Goal: Task Accomplishment & Management: Manage account settings

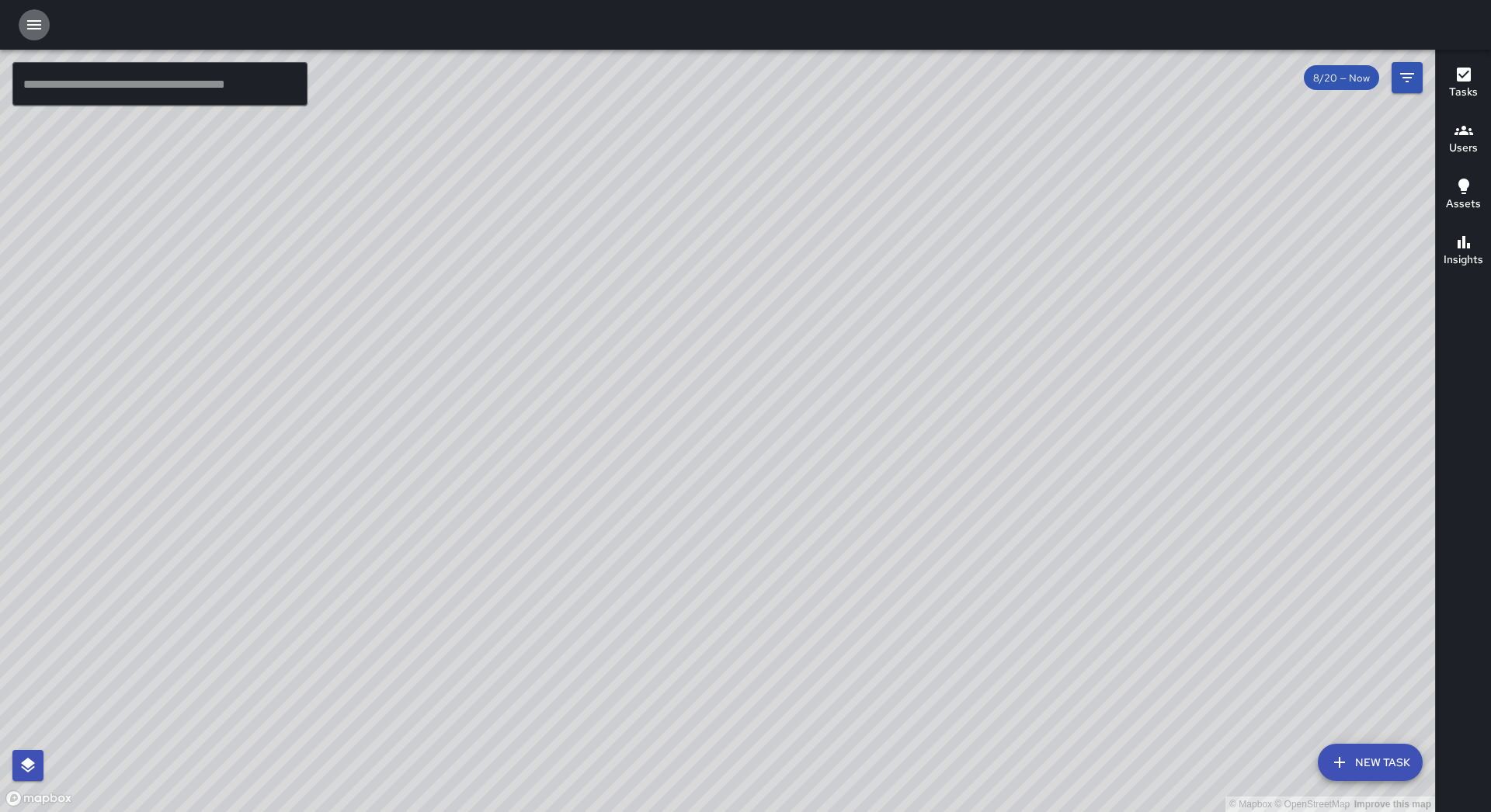
click at [36, 11] on button "button" at bounding box center [34, 25] width 31 height 31
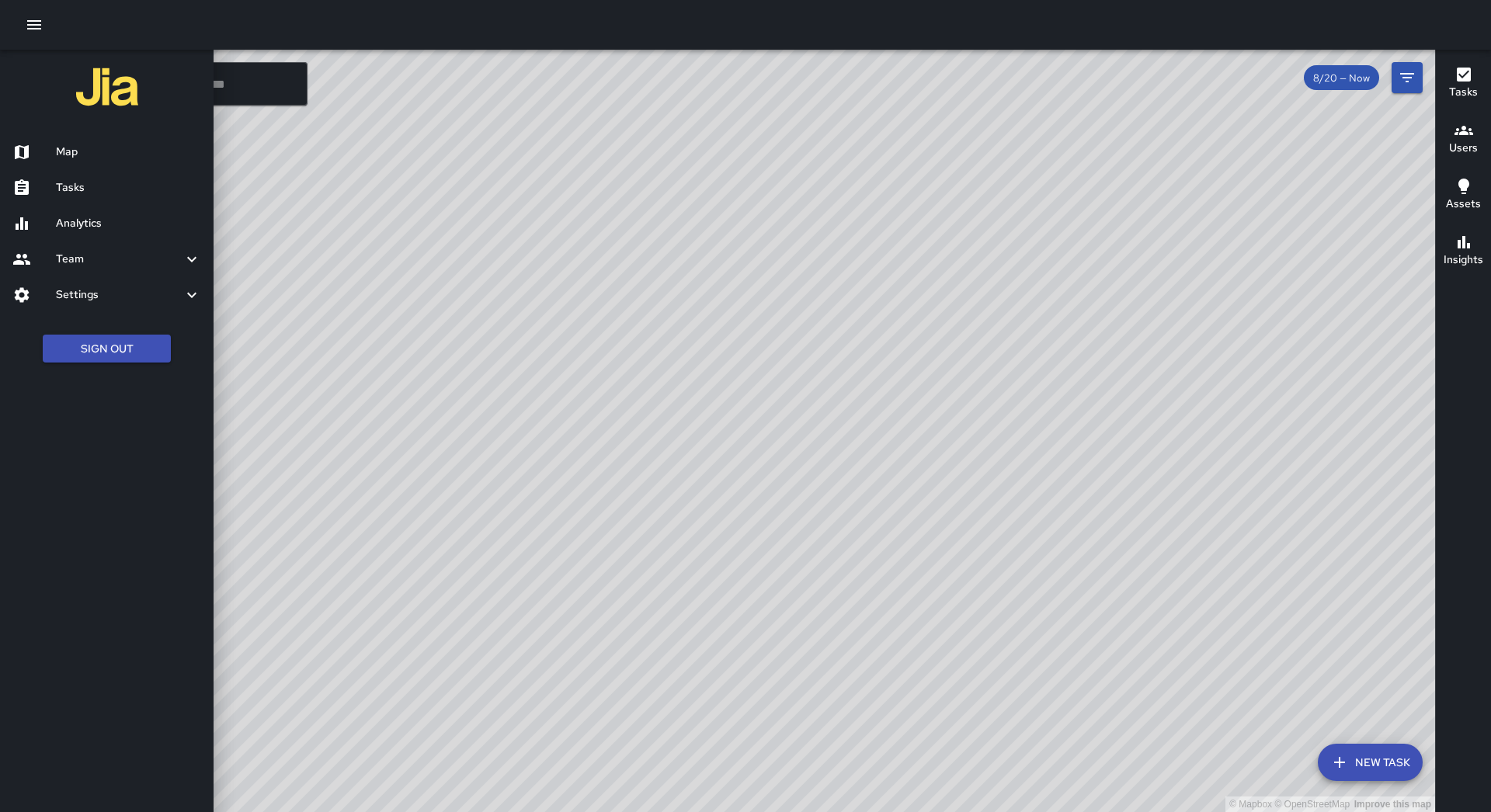
click at [81, 183] on h6 "Tasks" at bounding box center [128, 187] width 145 height 17
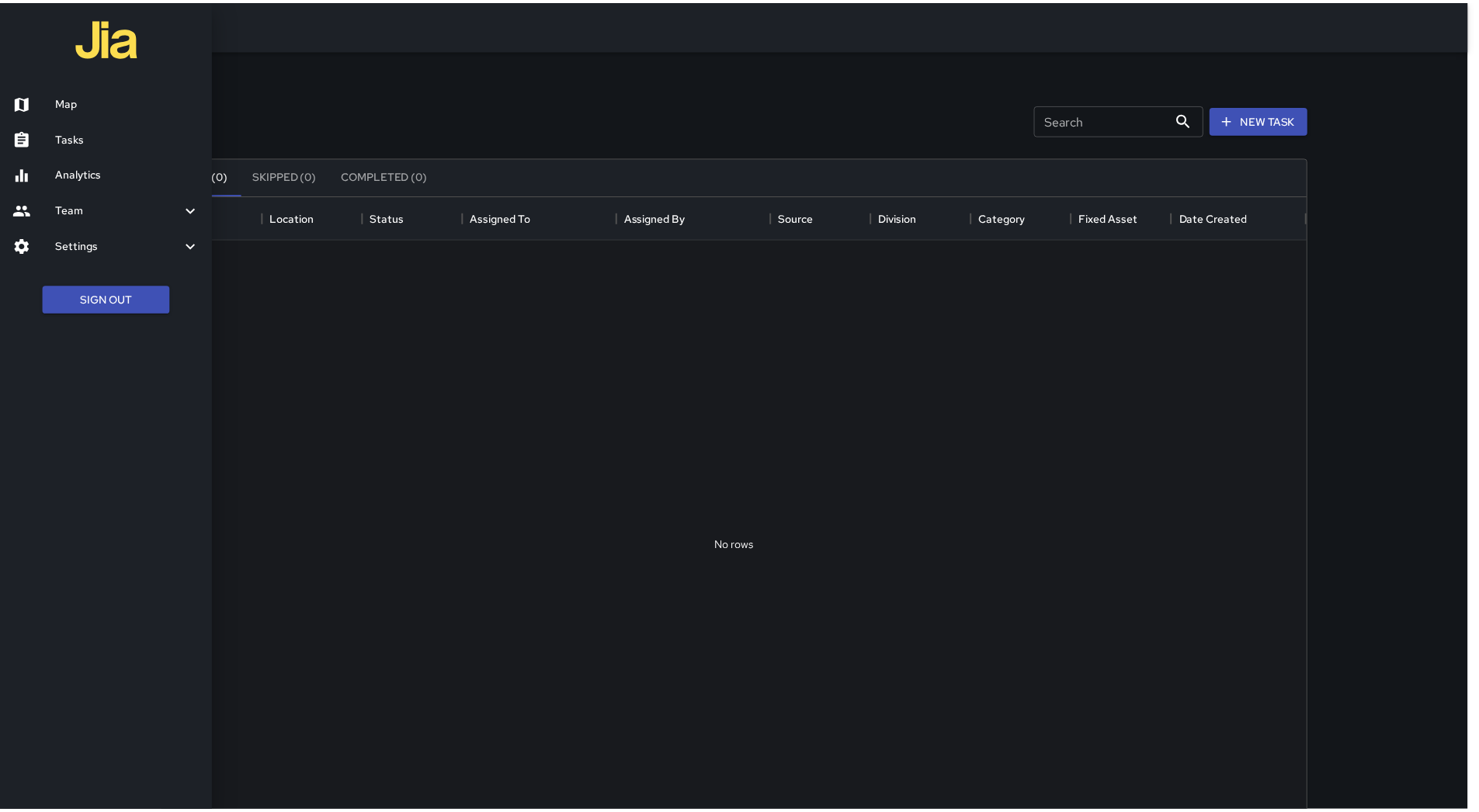
scroll to position [646, 1142]
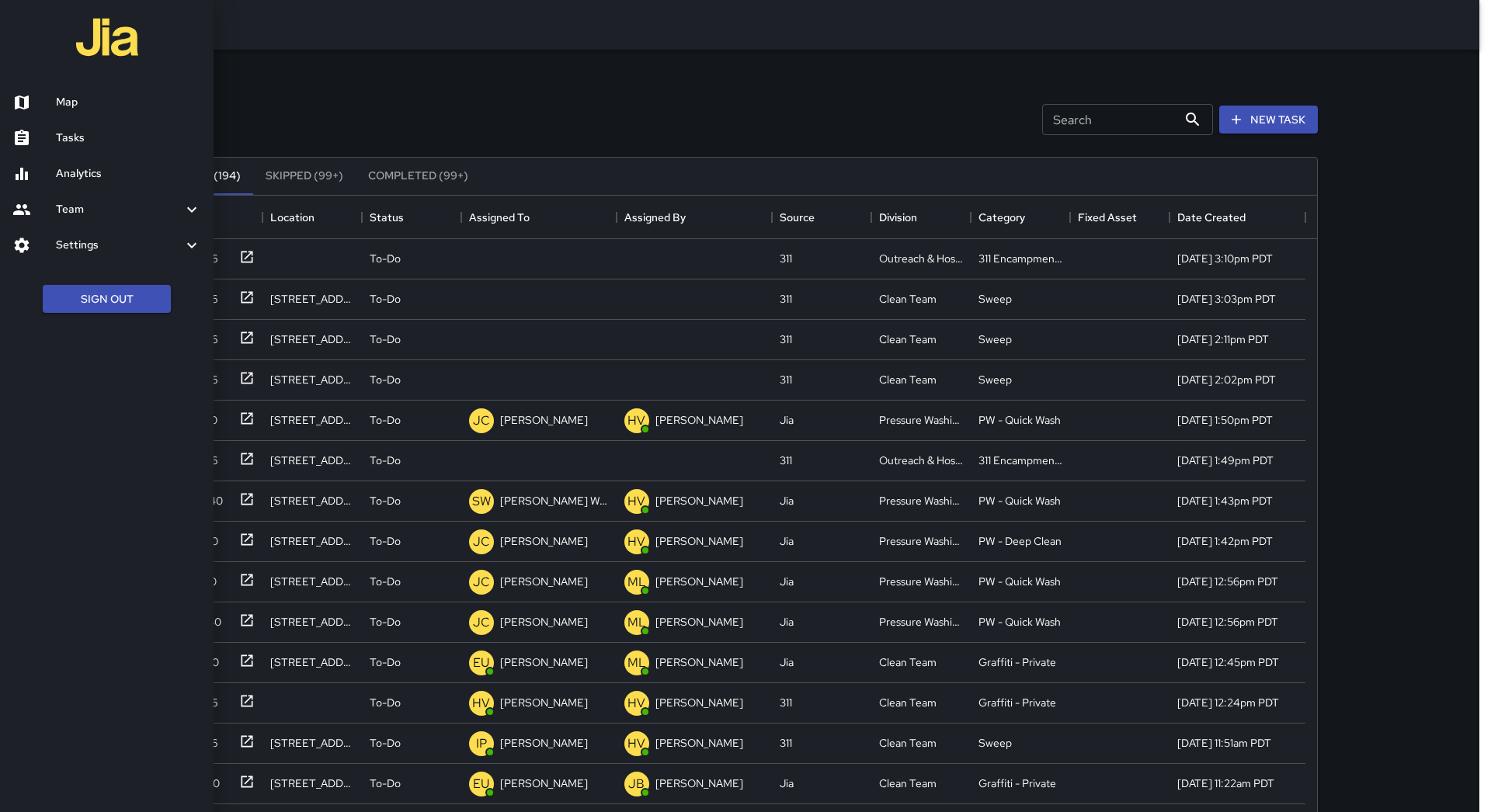
click at [528, 207] on div at bounding box center [745, 406] width 1491 height 812
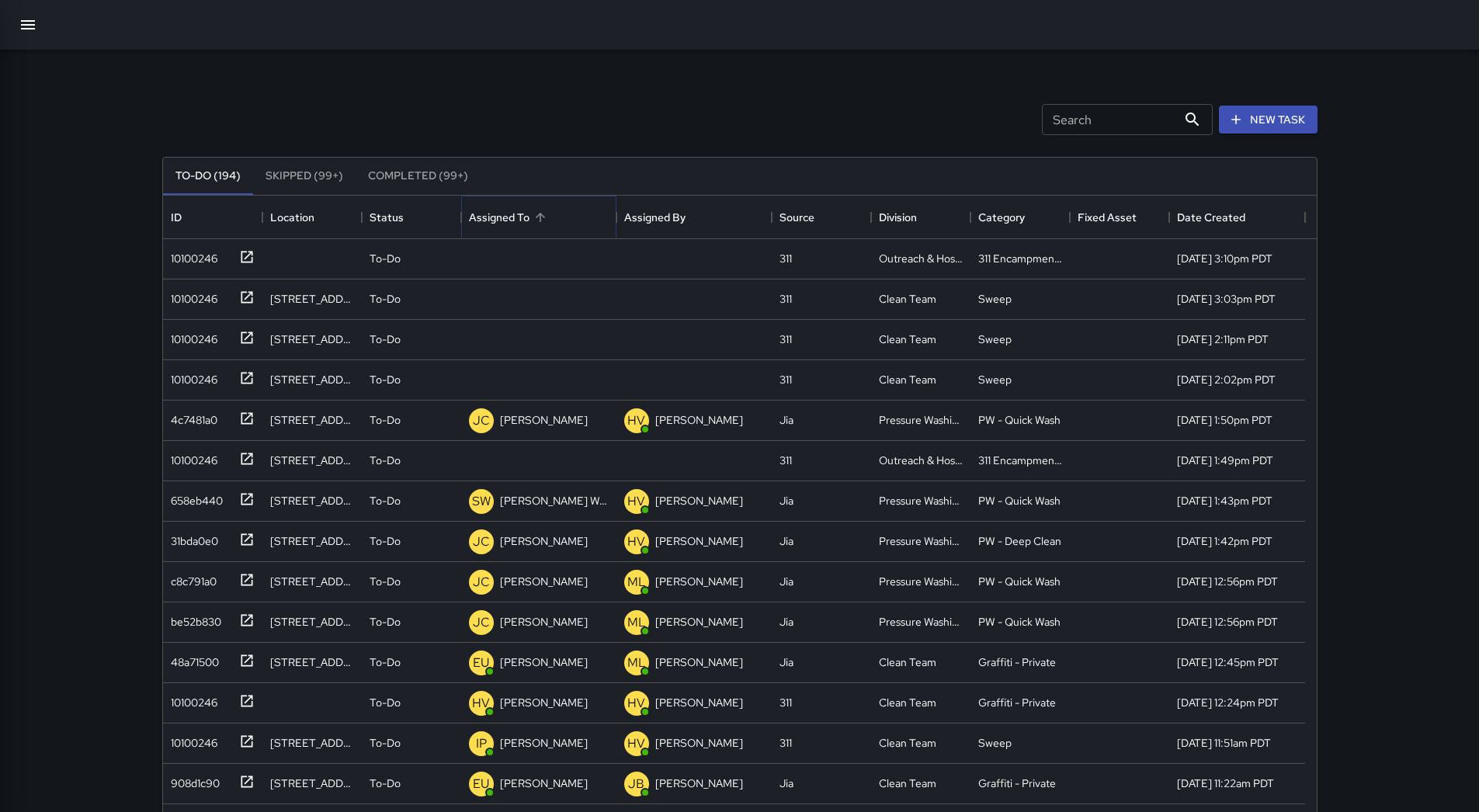
click at [532, 211] on button "Sort" at bounding box center [540, 218] width 21 height 21
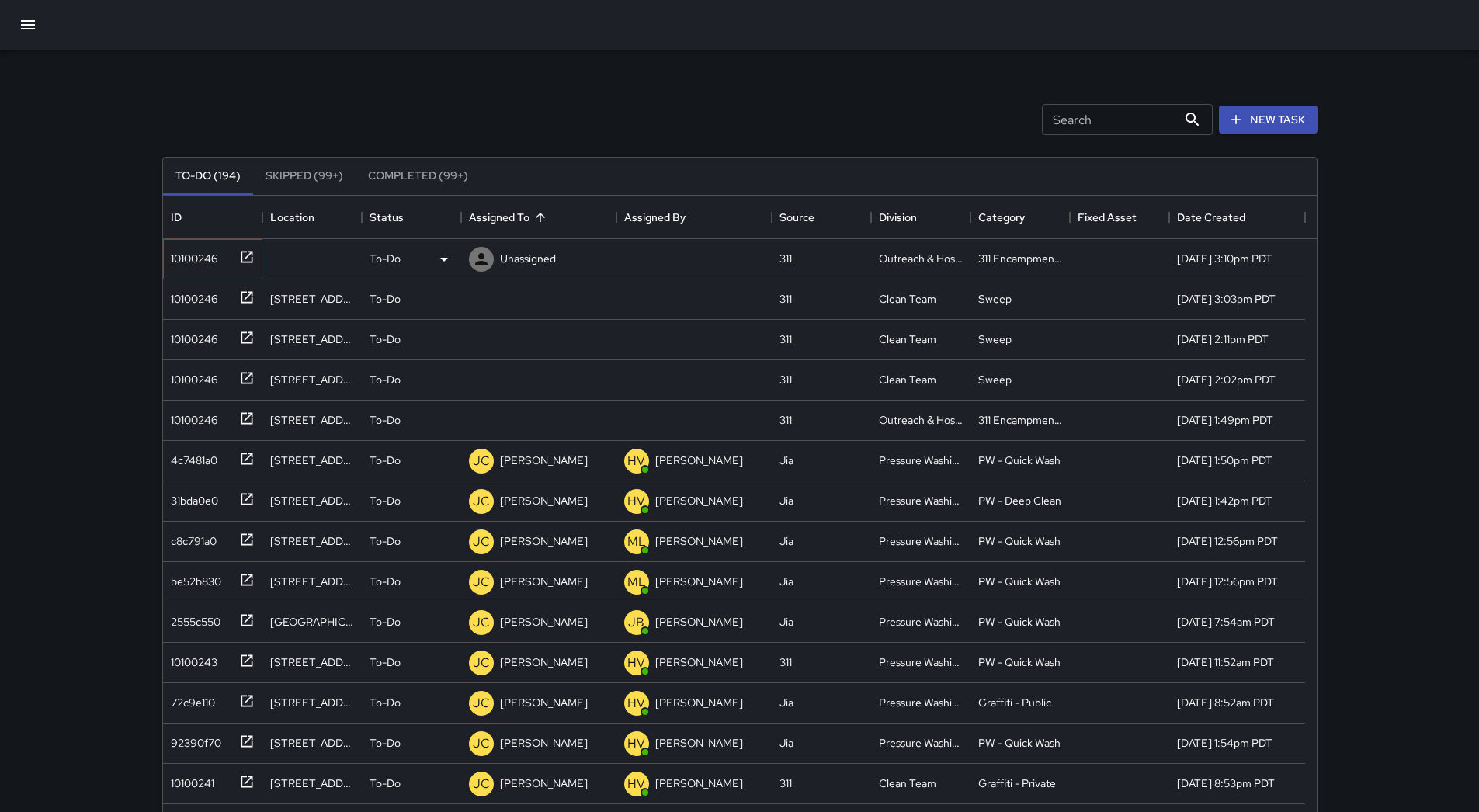
click at [176, 254] on div "10100246" at bounding box center [191, 255] width 53 height 21
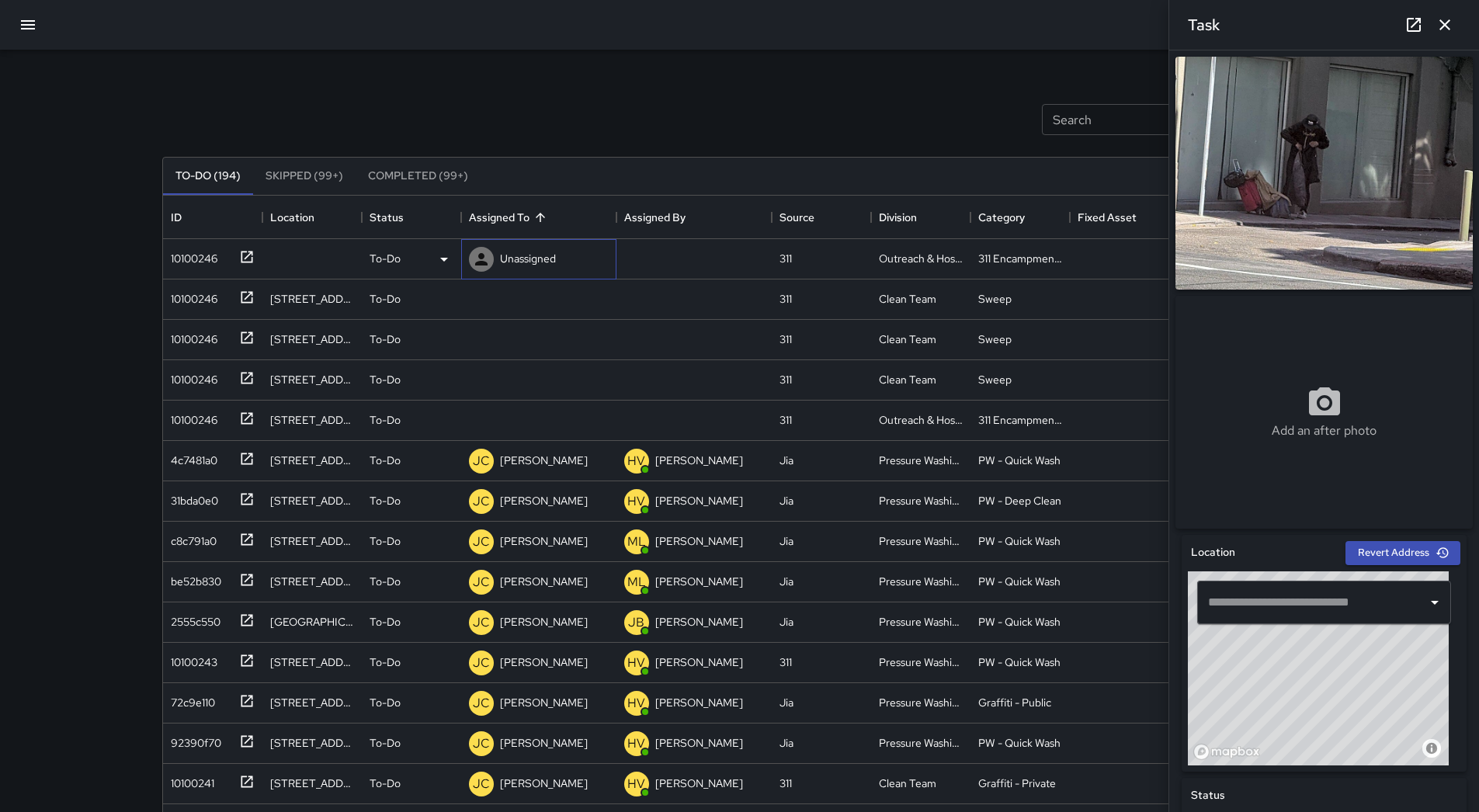
click at [522, 265] on p "Unassigned" at bounding box center [527, 259] width 56 height 16
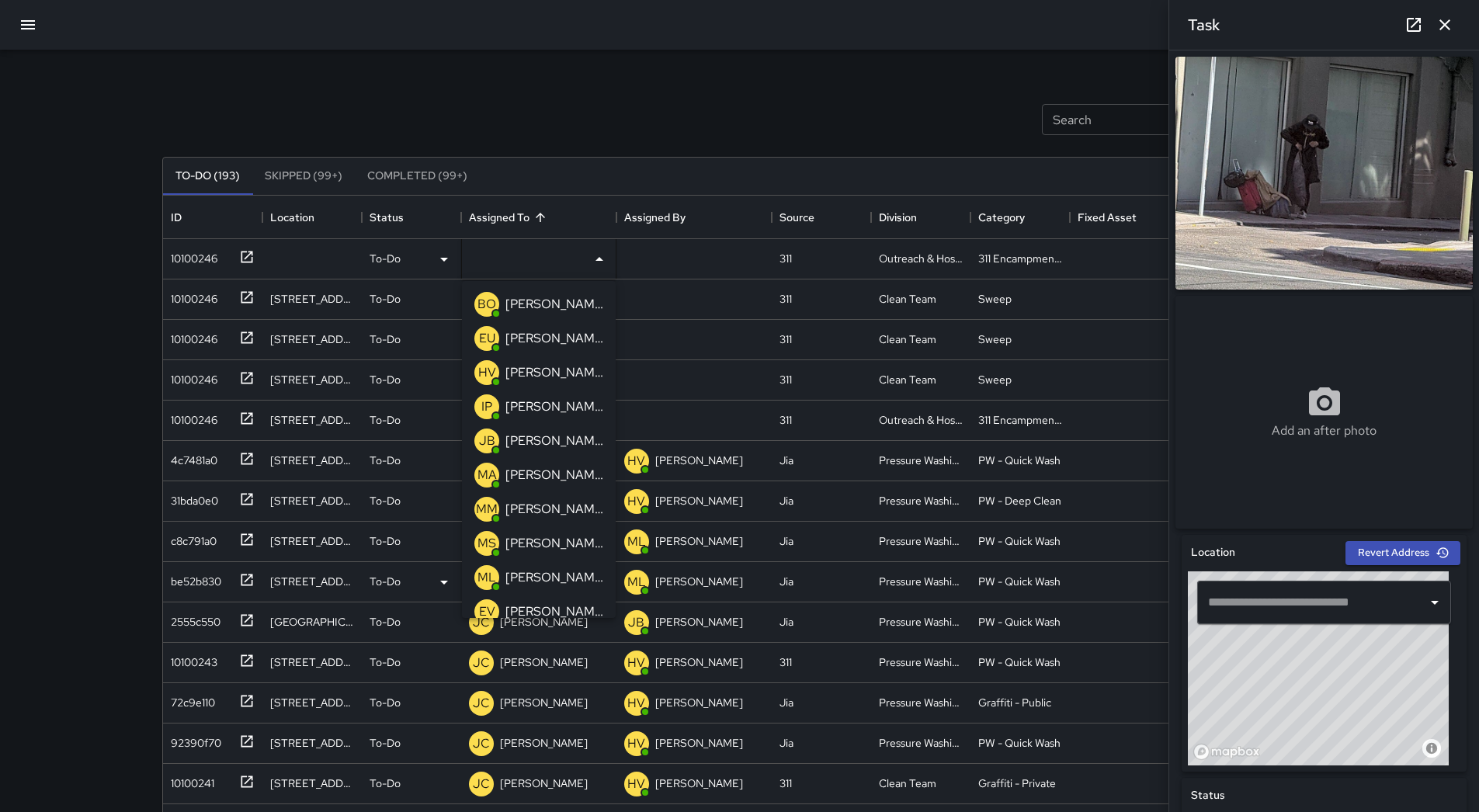
drag, startPoint x: 528, startPoint y: 567, endPoint x: 468, endPoint y: 558, distance: 60.7
click at [523, 568] on div "[PERSON_NAME]" at bounding box center [554, 577] width 104 height 24
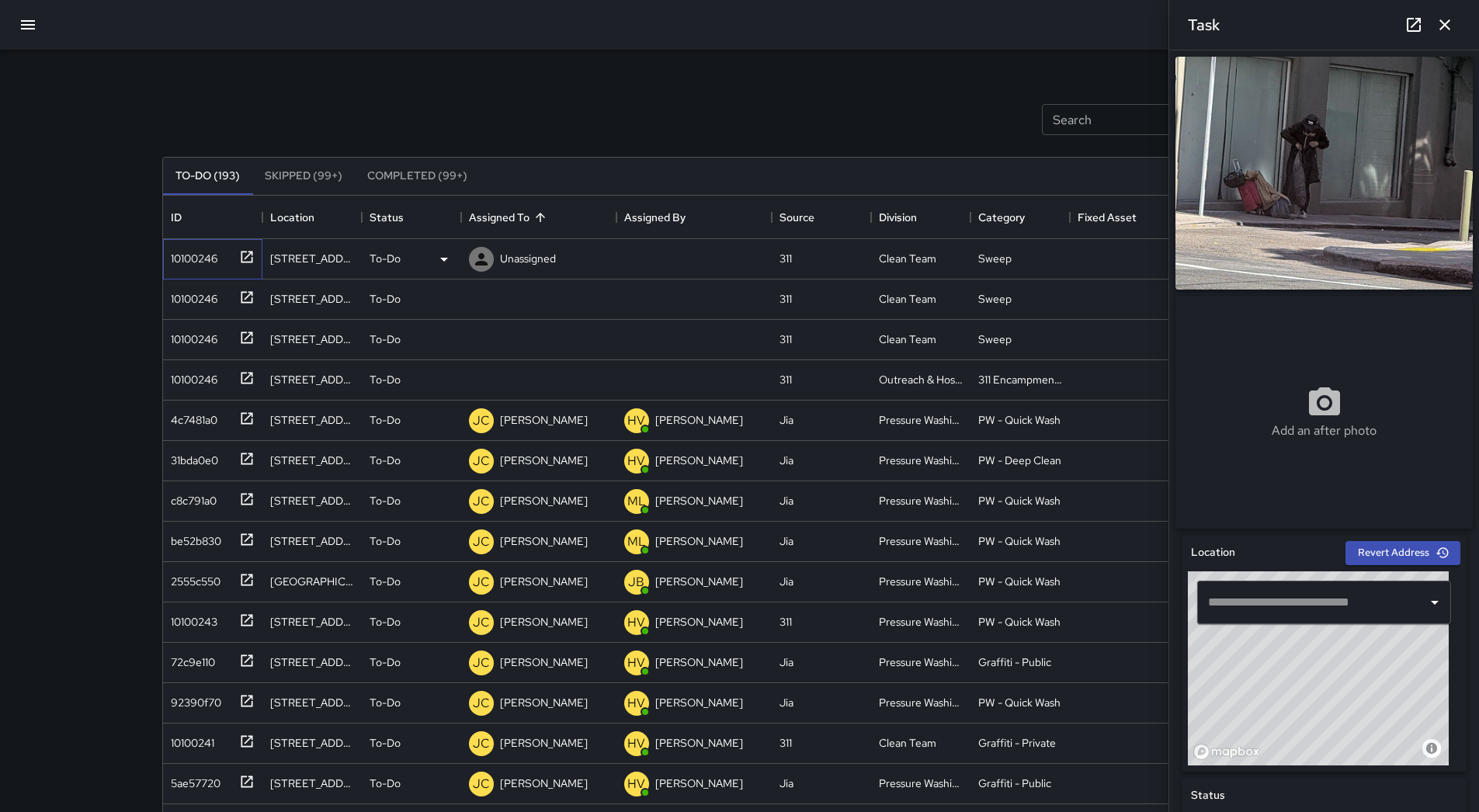
click at [207, 240] on div "10100246" at bounding box center [213, 259] width 100 height 40
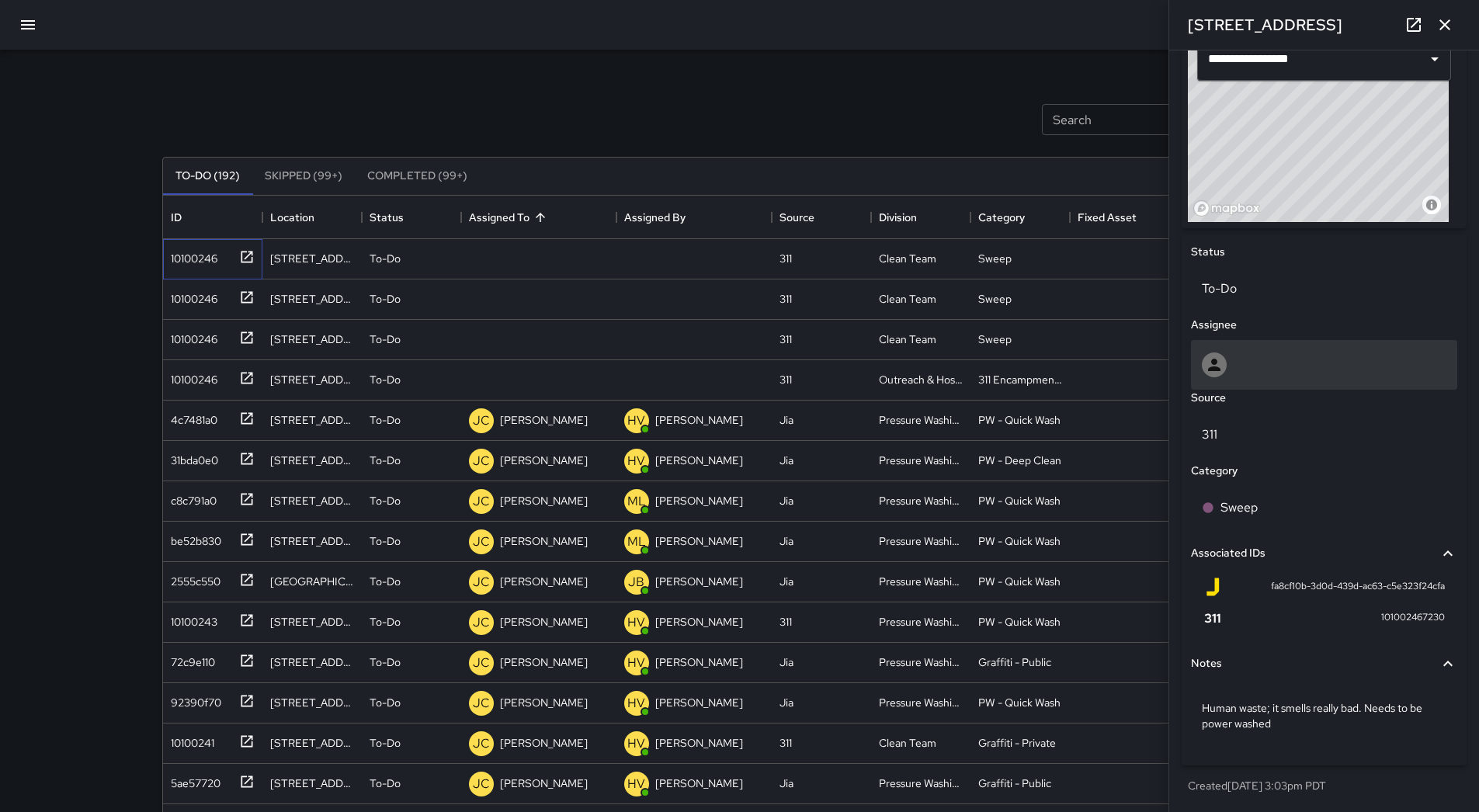
scroll to position [549, 0]
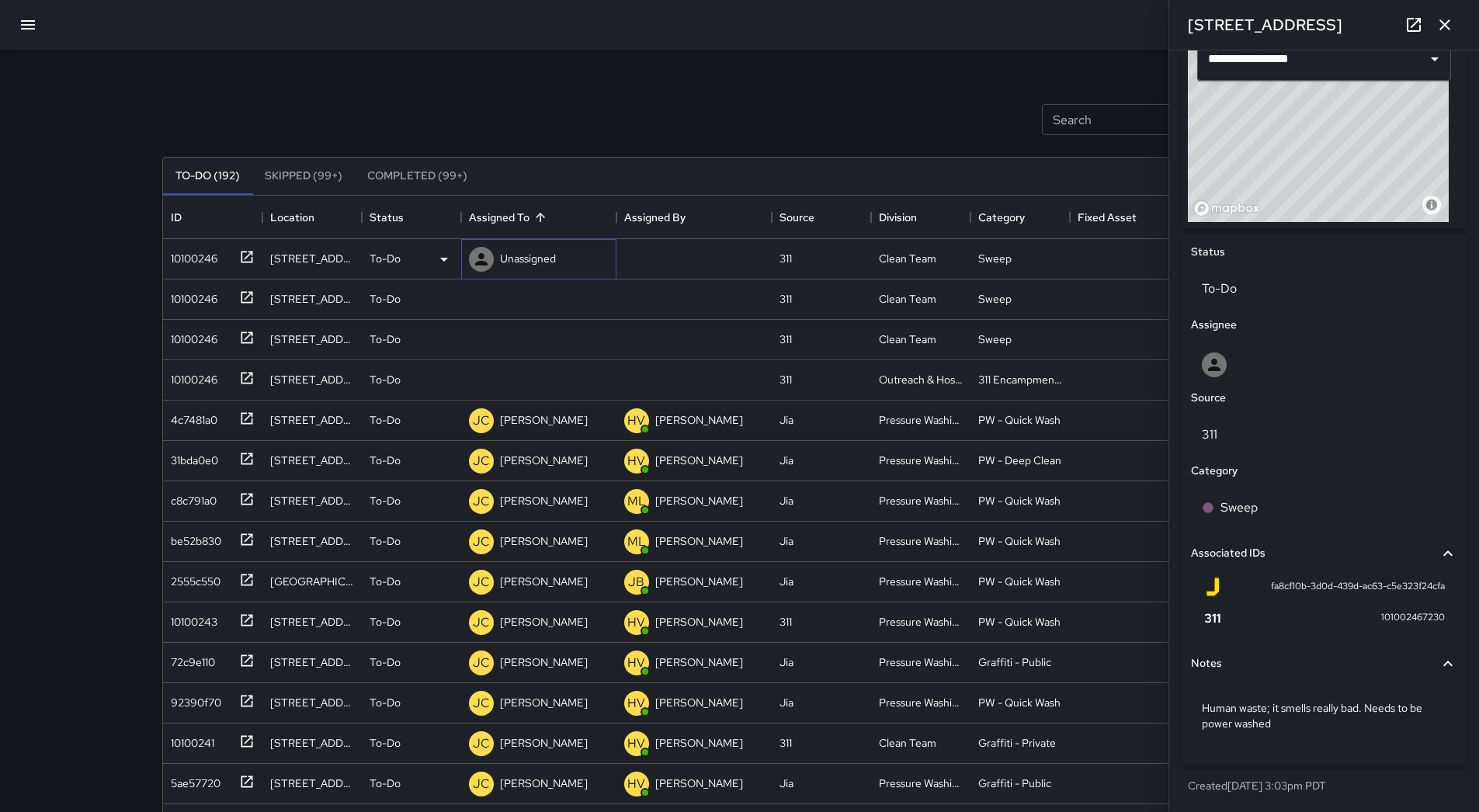
click at [523, 261] on p "Unassigned" at bounding box center [527, 259] width 56 height 16
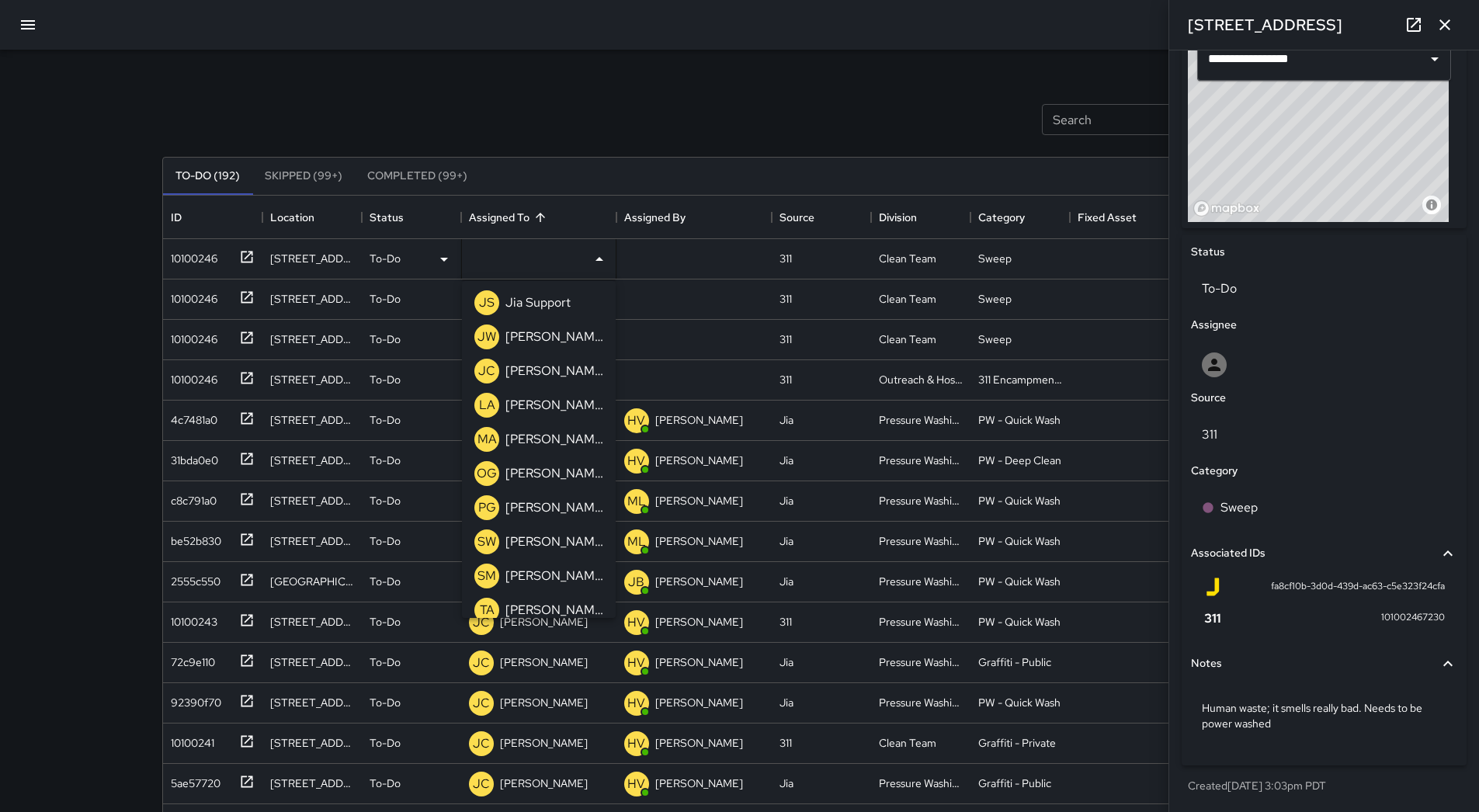
scroll to position [388, 0]
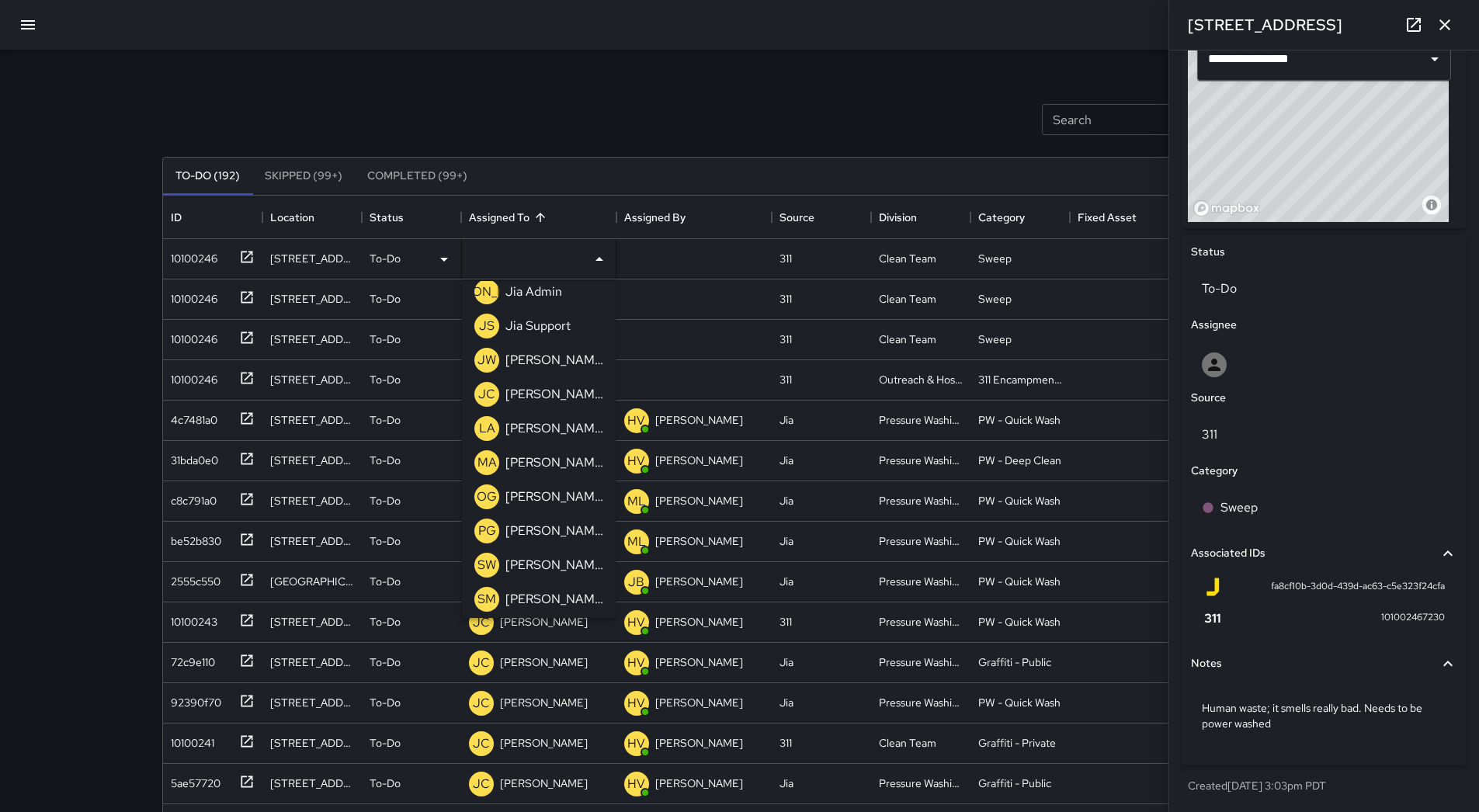
click at [553, 390] on p "[PERSON_NAME]" at bounding box center [555, 393] width 98 height 19
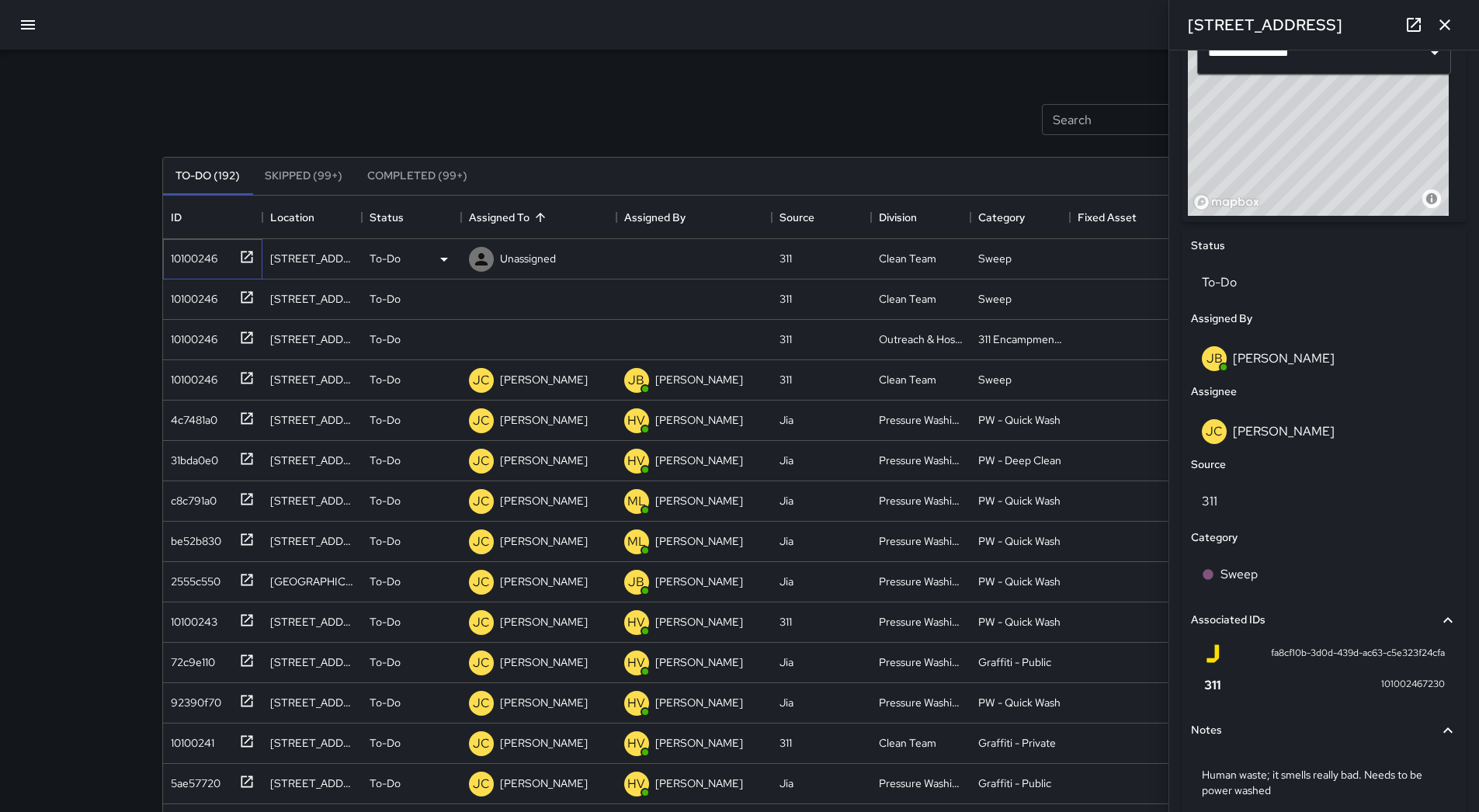
click at [207, 261] on div "10100246" at bounding box center [191, 255] width 53 height 21
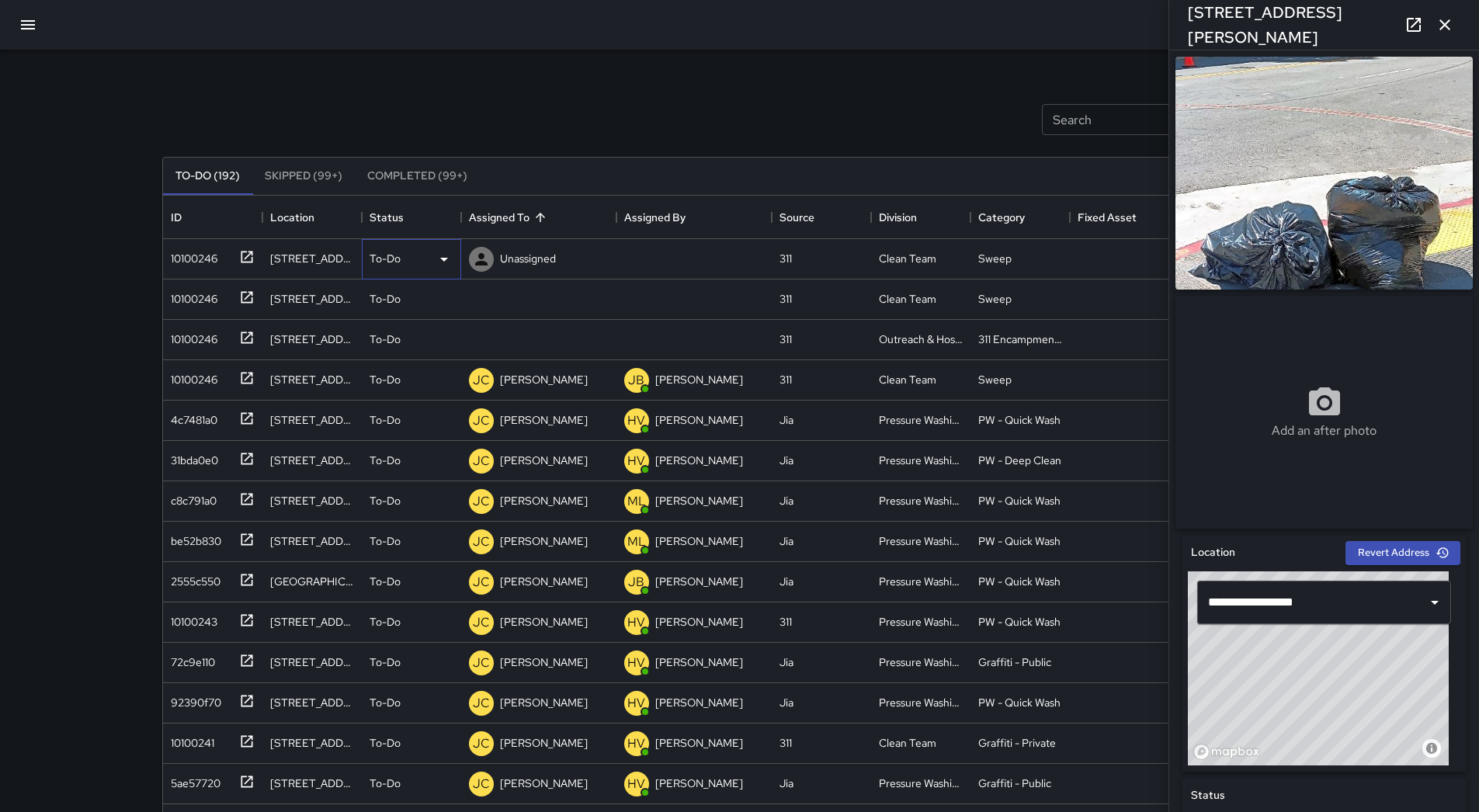
click at [427, 260] on div "To-Do" at bounding box center [411, 259] width 84 height 19
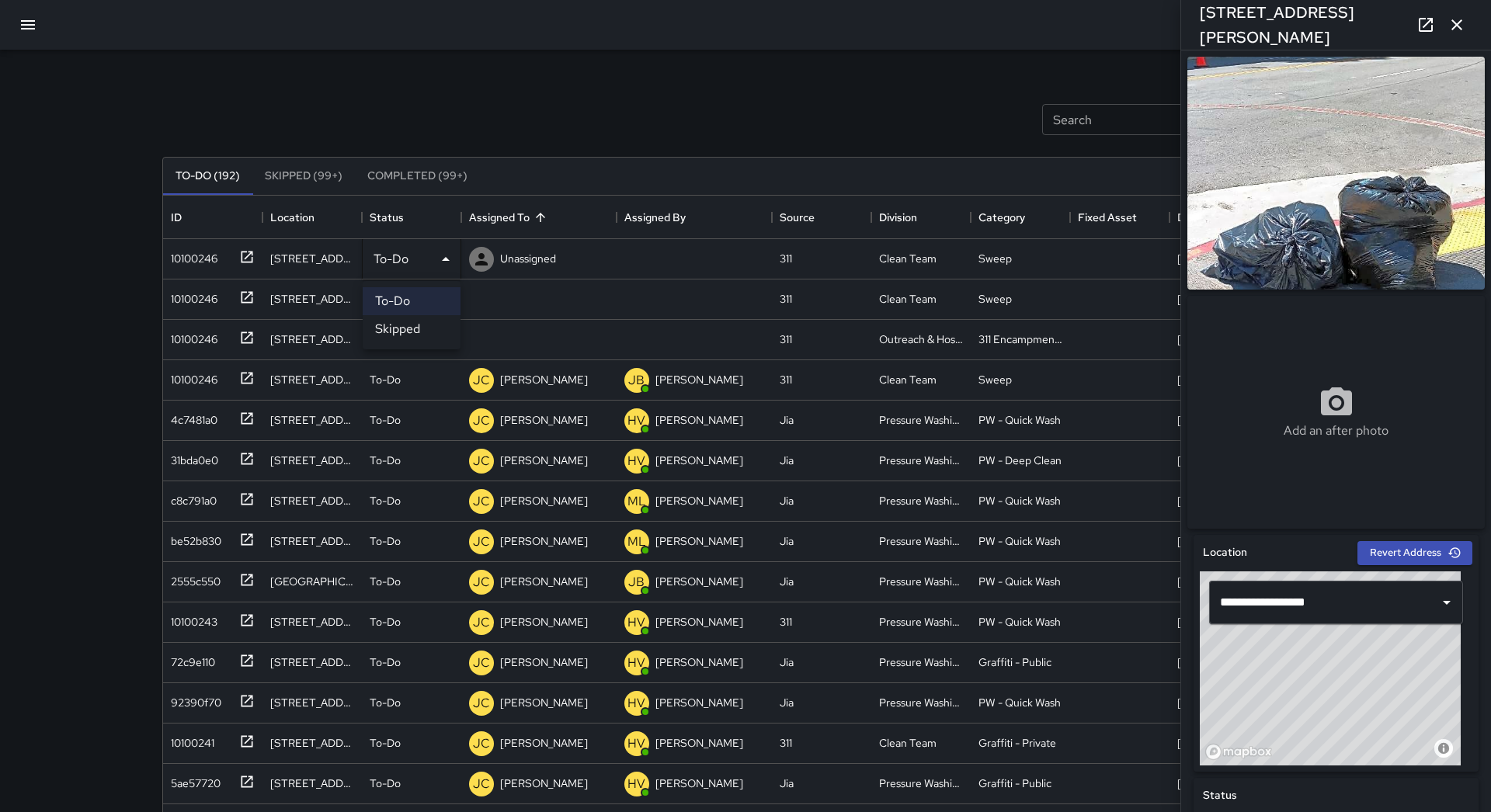
click at [434, 316] on li "Skipped" at bounding box center [411, 329] width 98 height 28
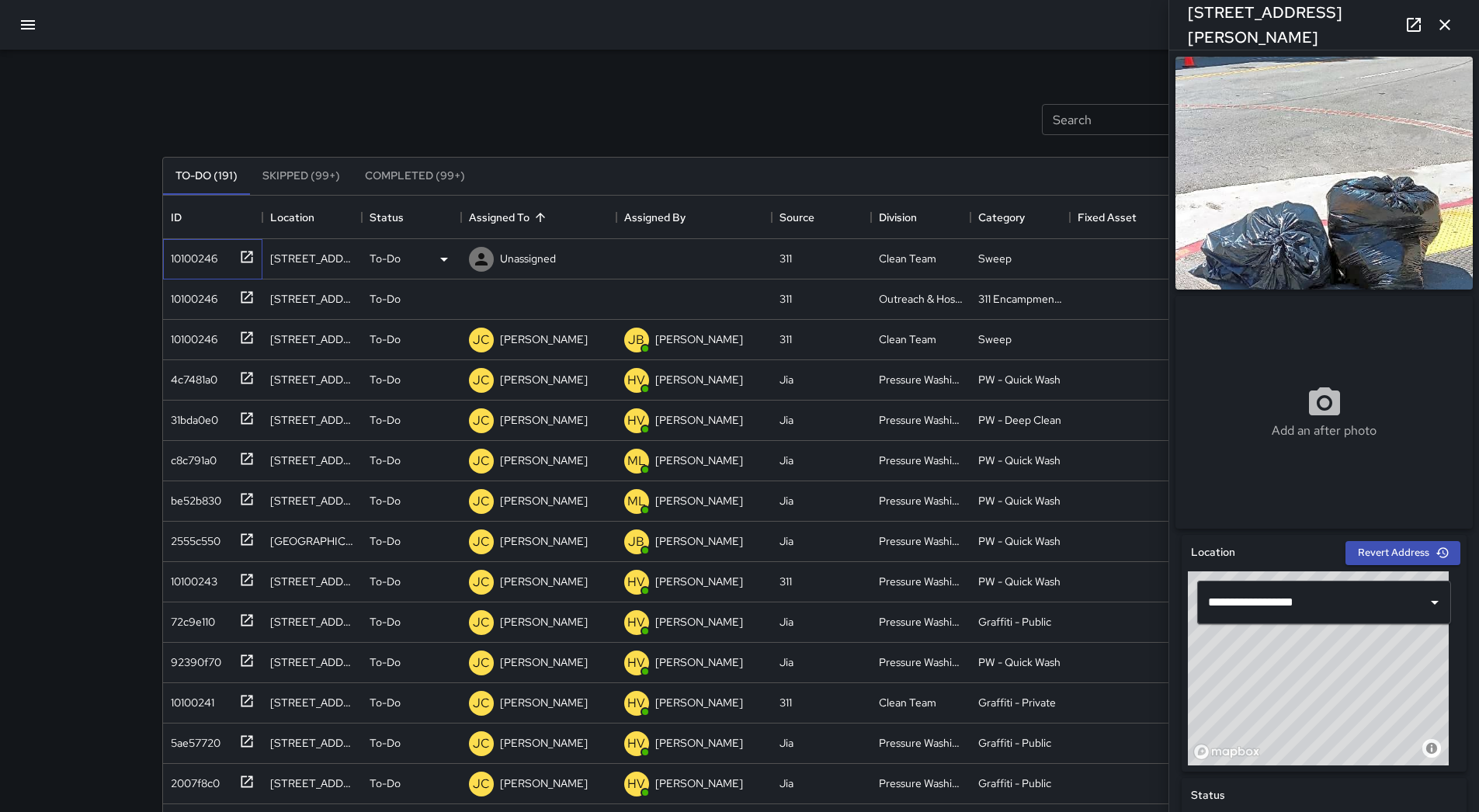
click at [171, 262] on div "10100246" at bounding box center [191, 255] width 53 height 21
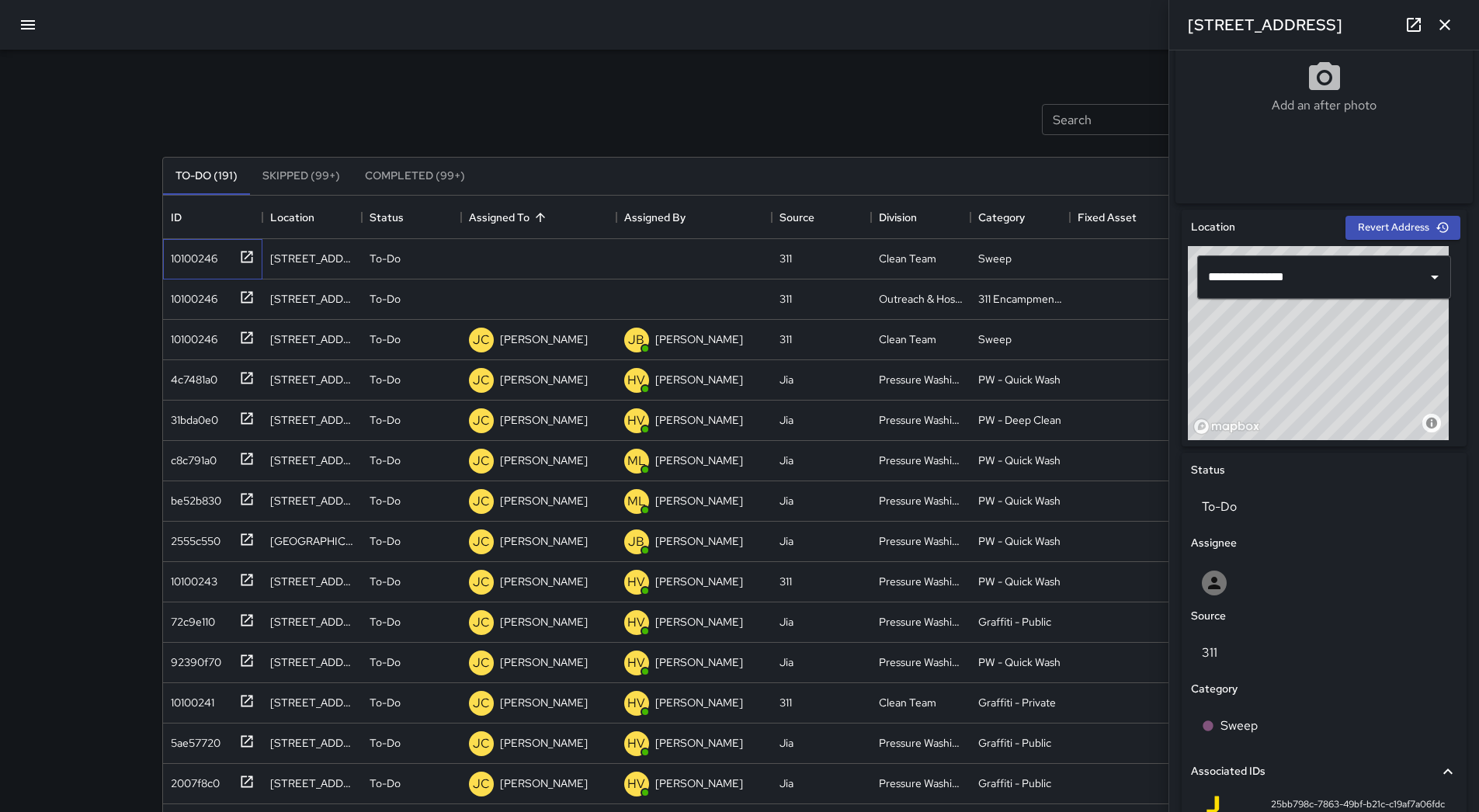
scroll to position [0, 0]
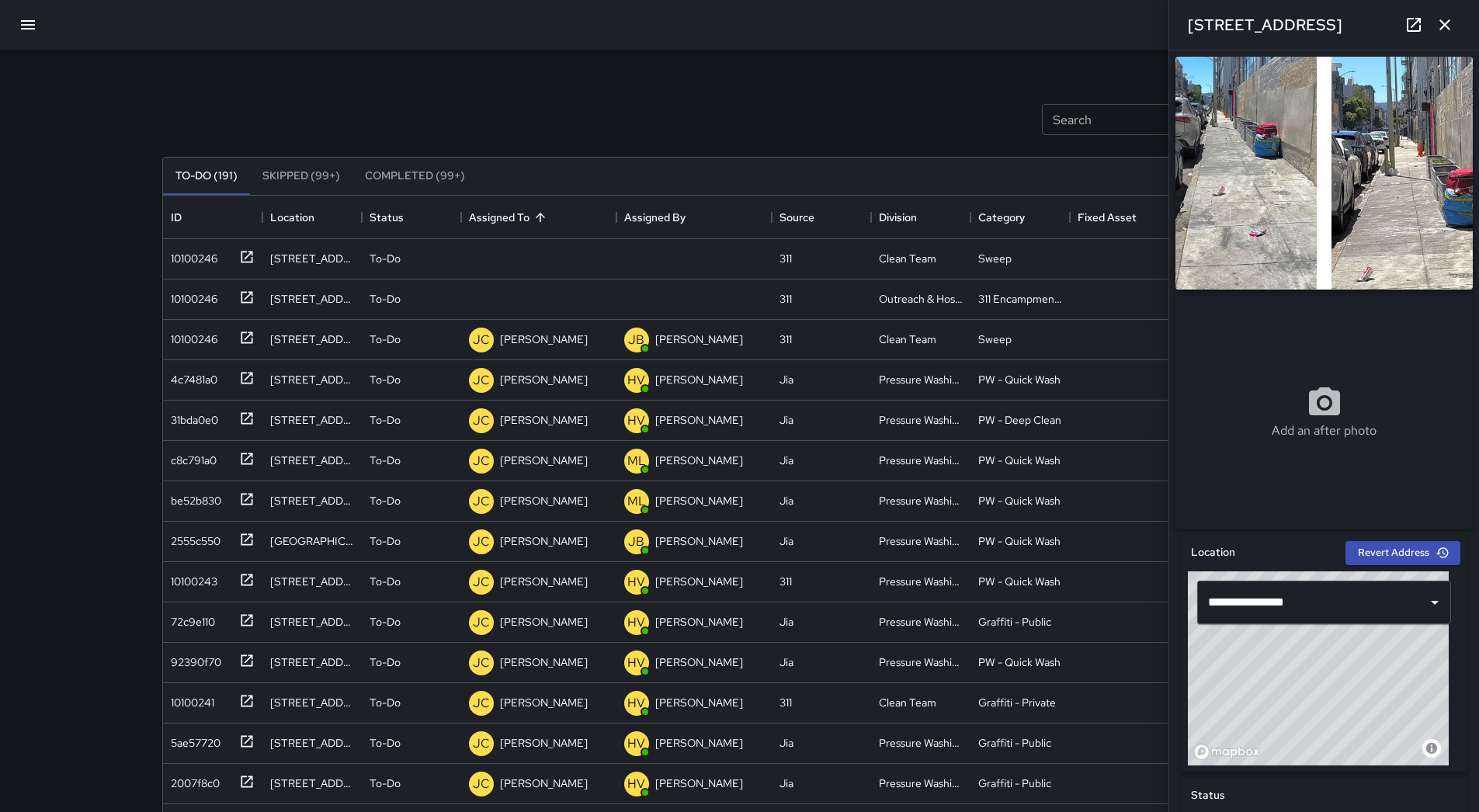
drag, startPoint x: 1263, startPoint y: 252, endPoint x: 1259, endPoint y: 433, distance: 181.0
click at [1259, 433] on div "Add an after photo" at bounding box center [1324, 412] width 298 height 56
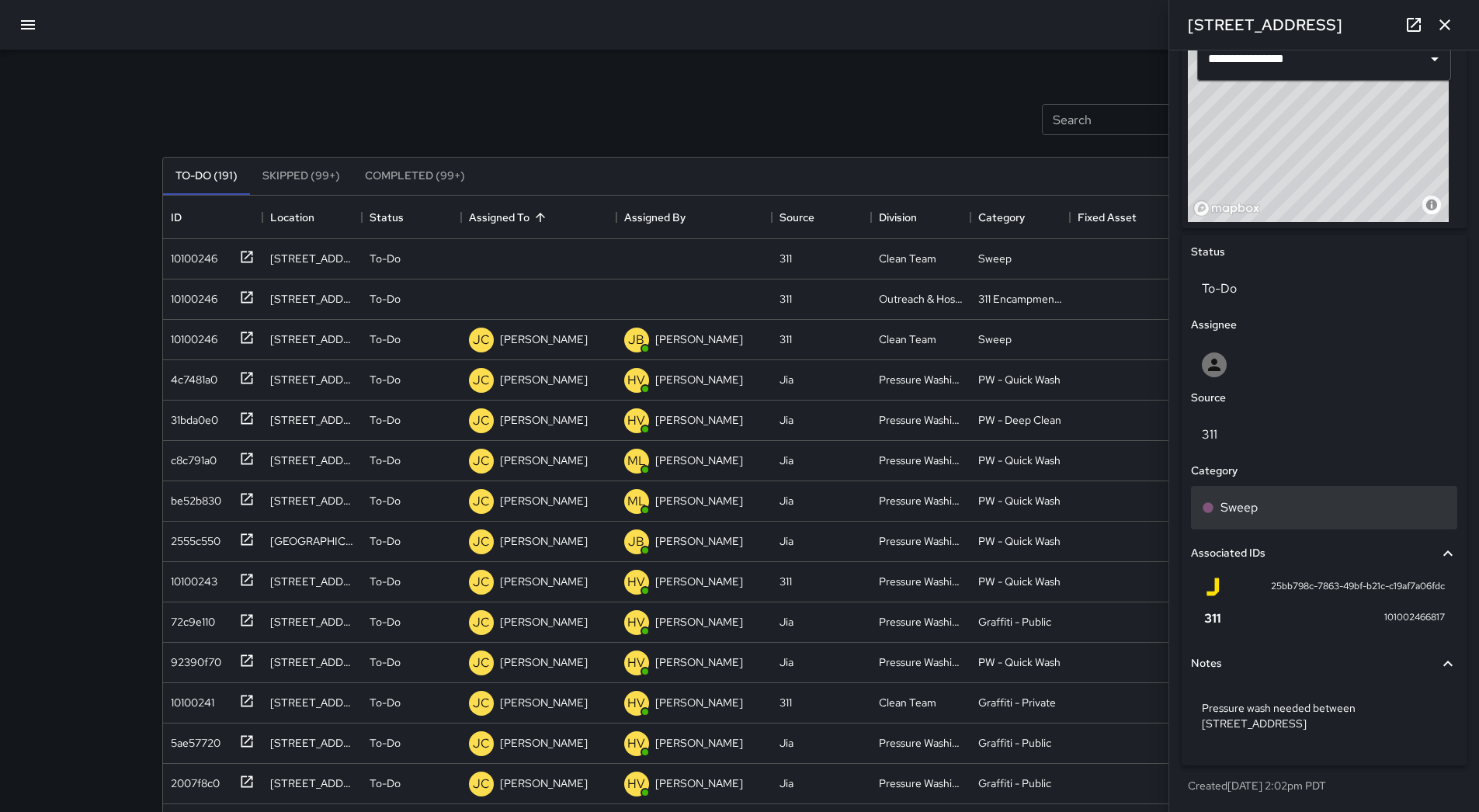
click at [1291, 517] on div "Sweep" at bounding box center [1324, 507] width 244 height 19
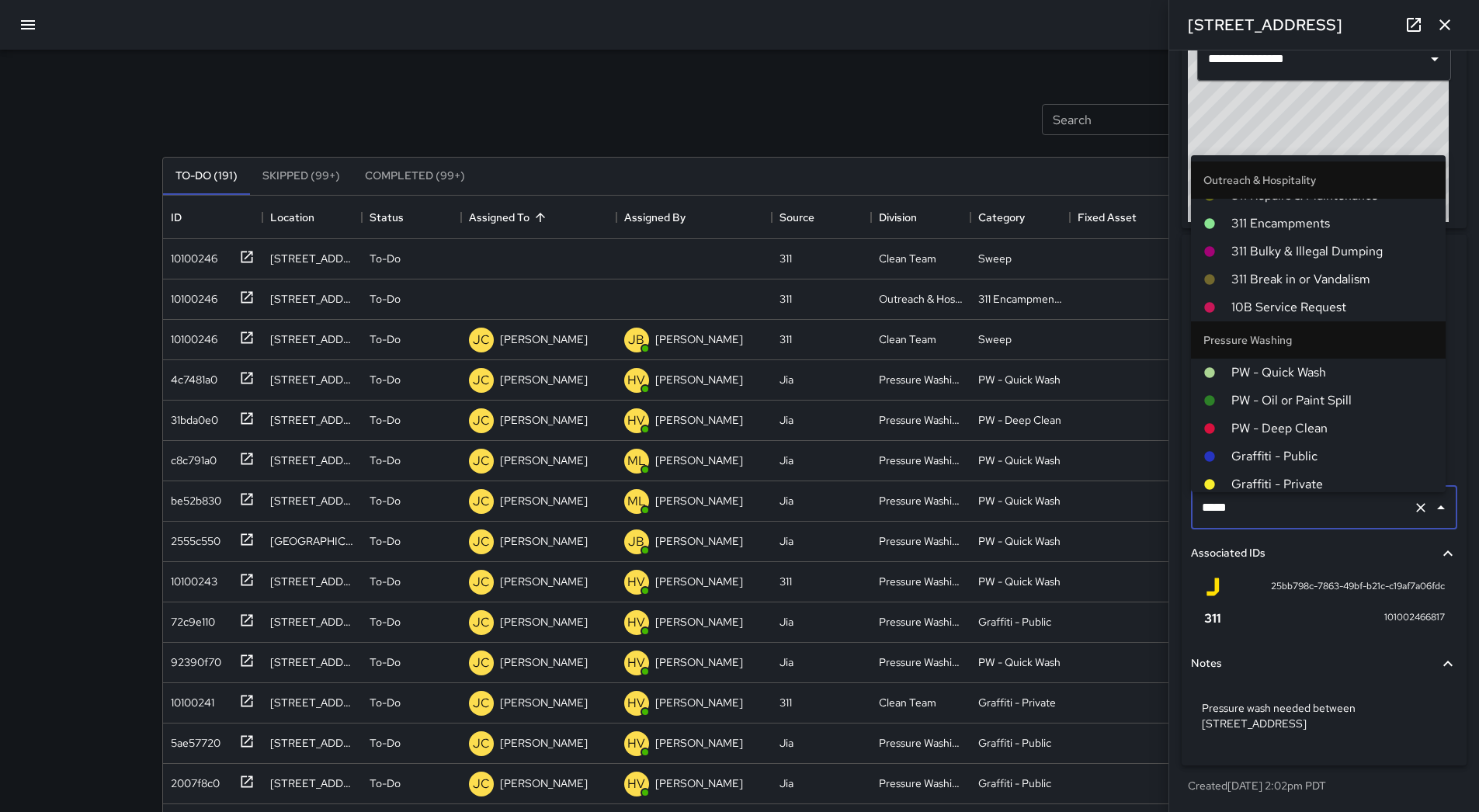
scroll to position [1278, 0]
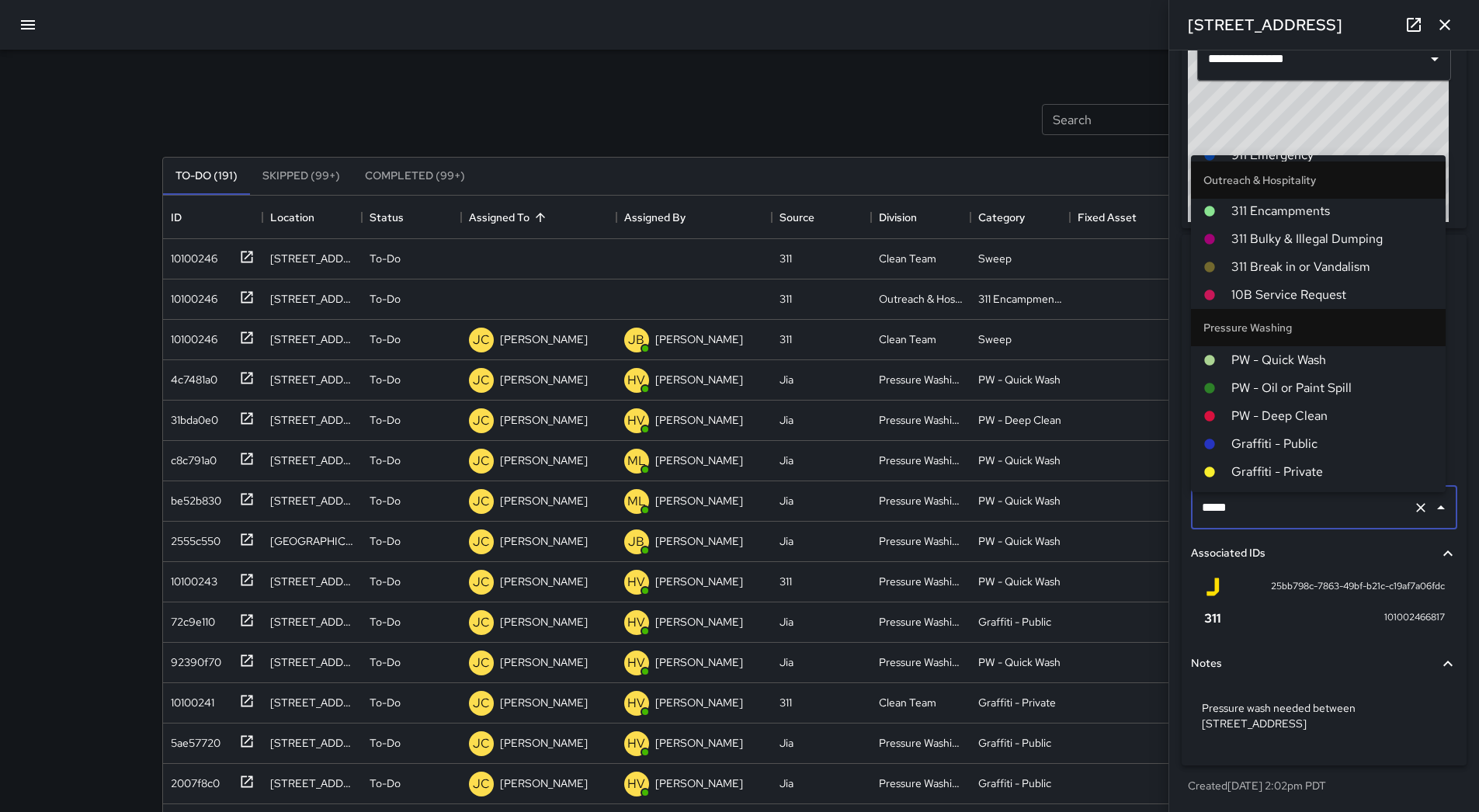
click at [1302, 358] on span "PW - Quick Wash" at bounding box center [1332, 359] width 202 height 19
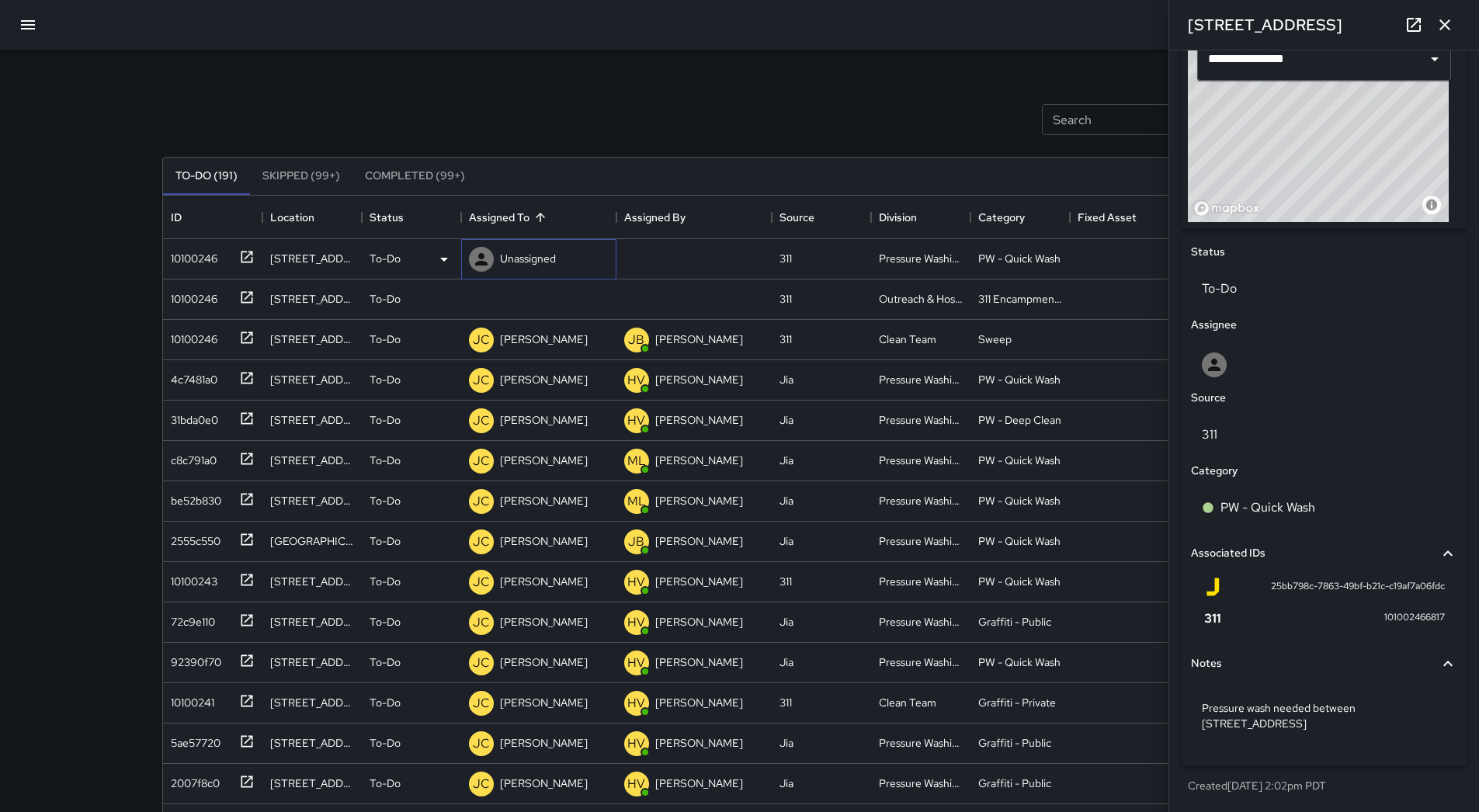
click at [533, 259] on p "Unassigned" at bounding box center [527, 259] width 56 height 16
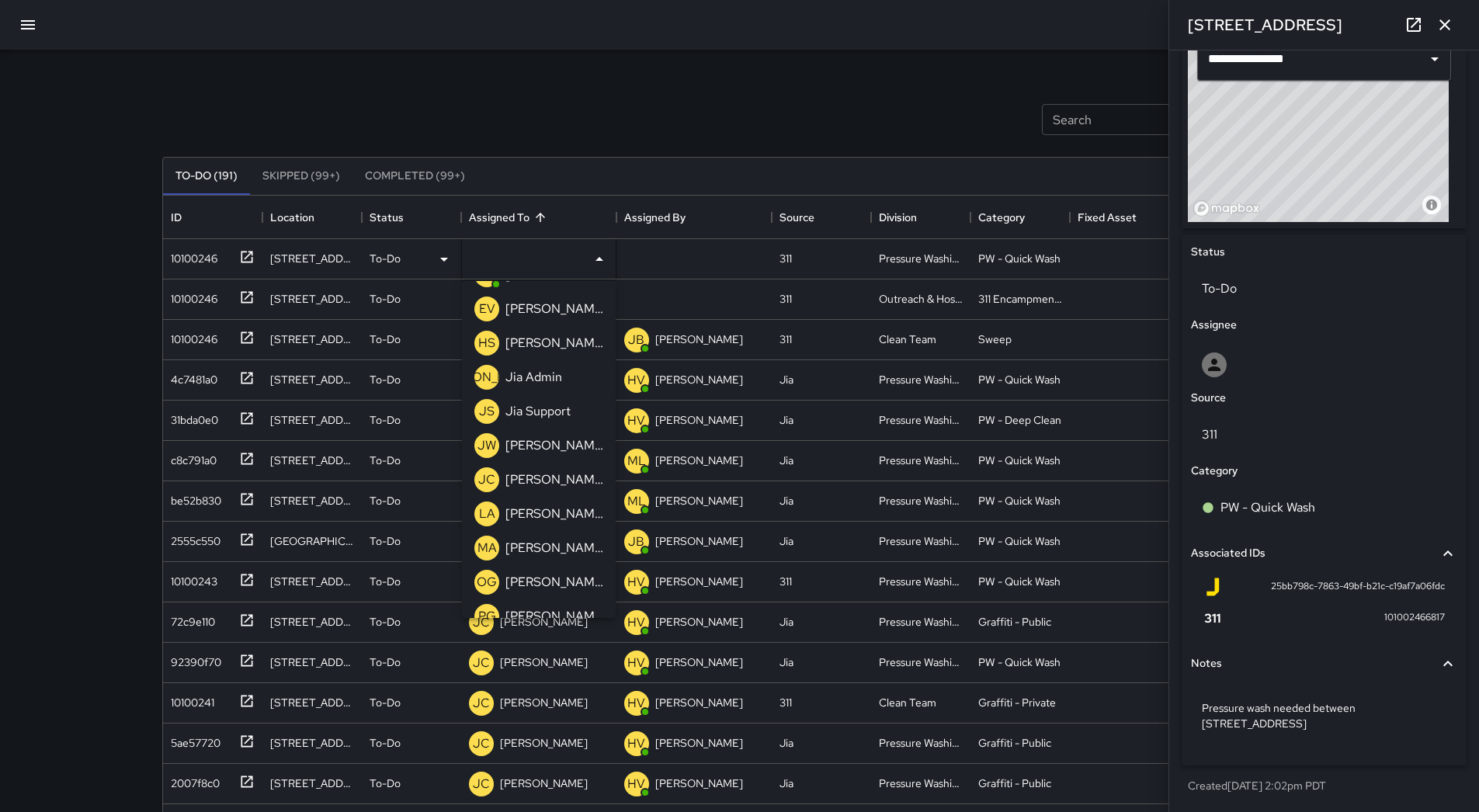
scroll to position [388, 0]
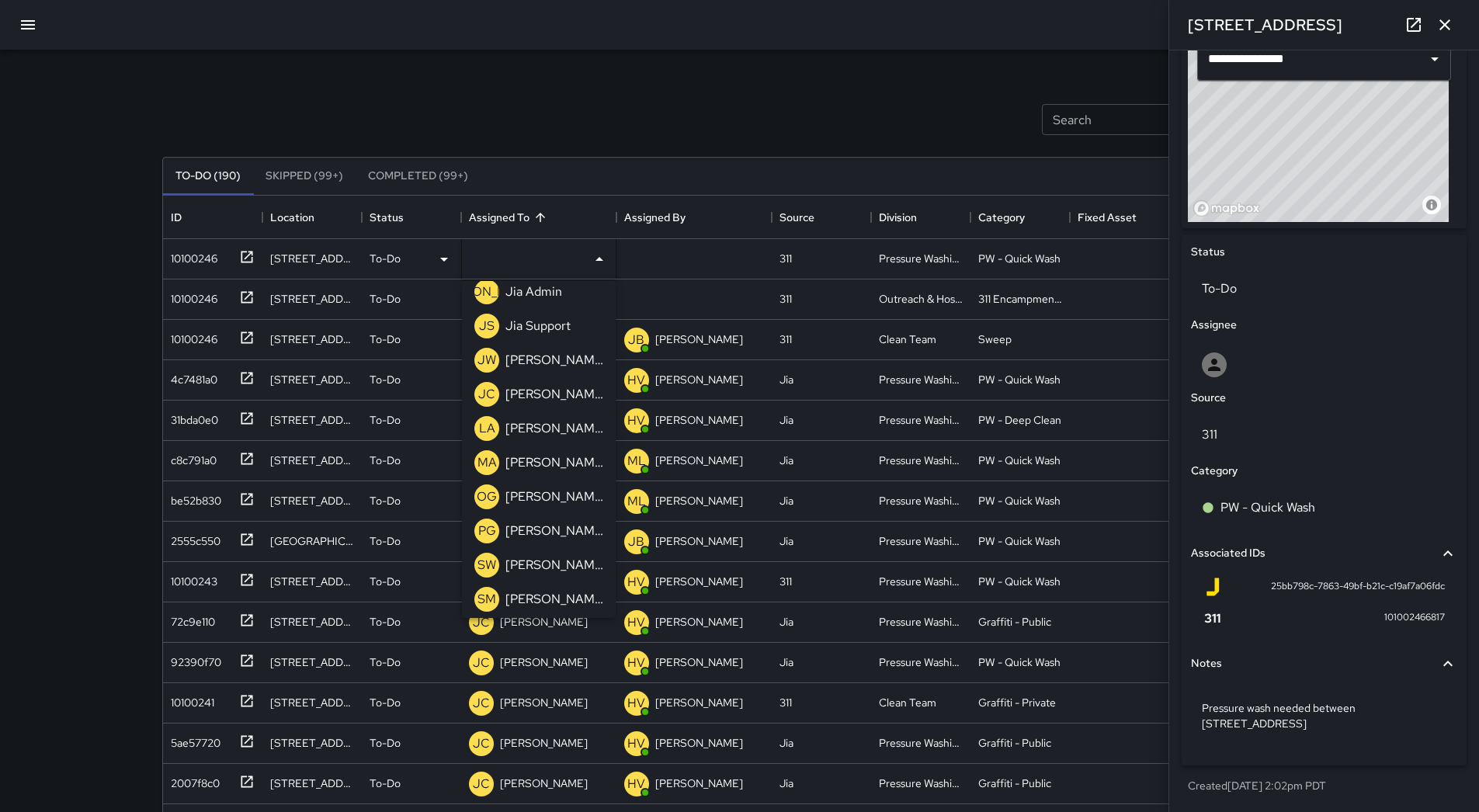
click at [555, 397] on p "[PERSON_NAME]" at bounding box center [555, 393] width 98 height 19
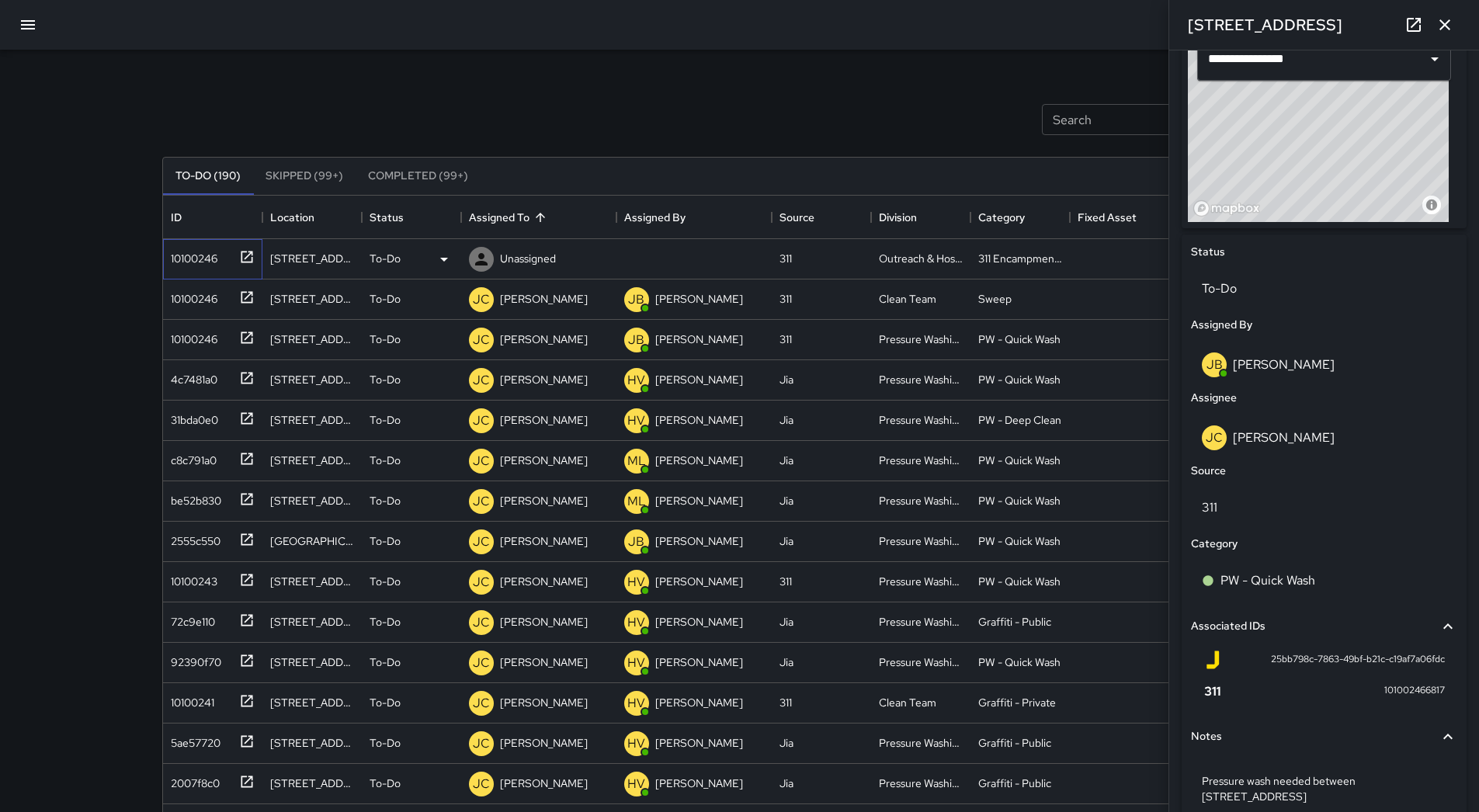
click at [212, 264] on div "10100246" at bounding box center [191, 255] width 53 height 21
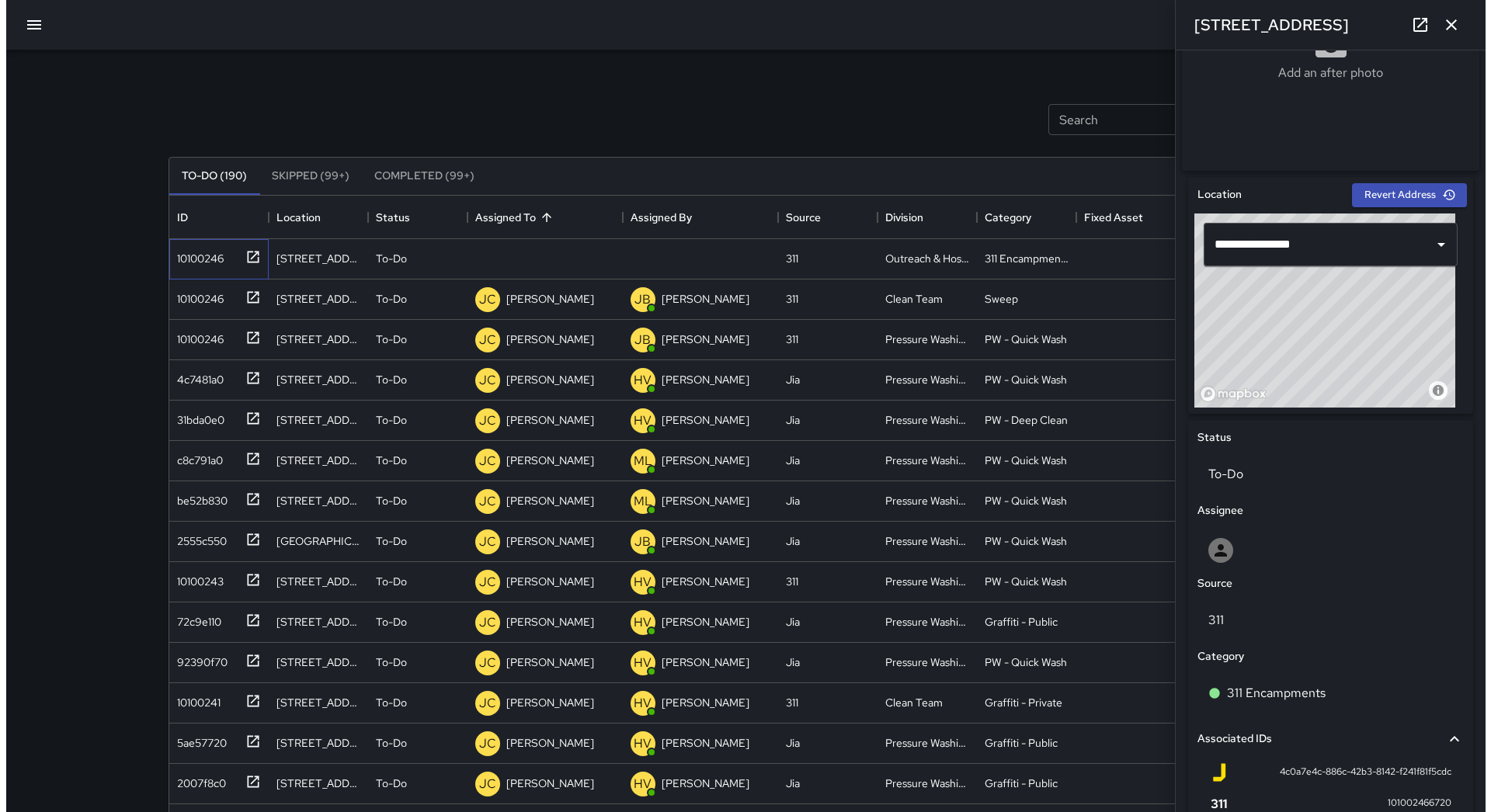
scroll to position [302, 0]
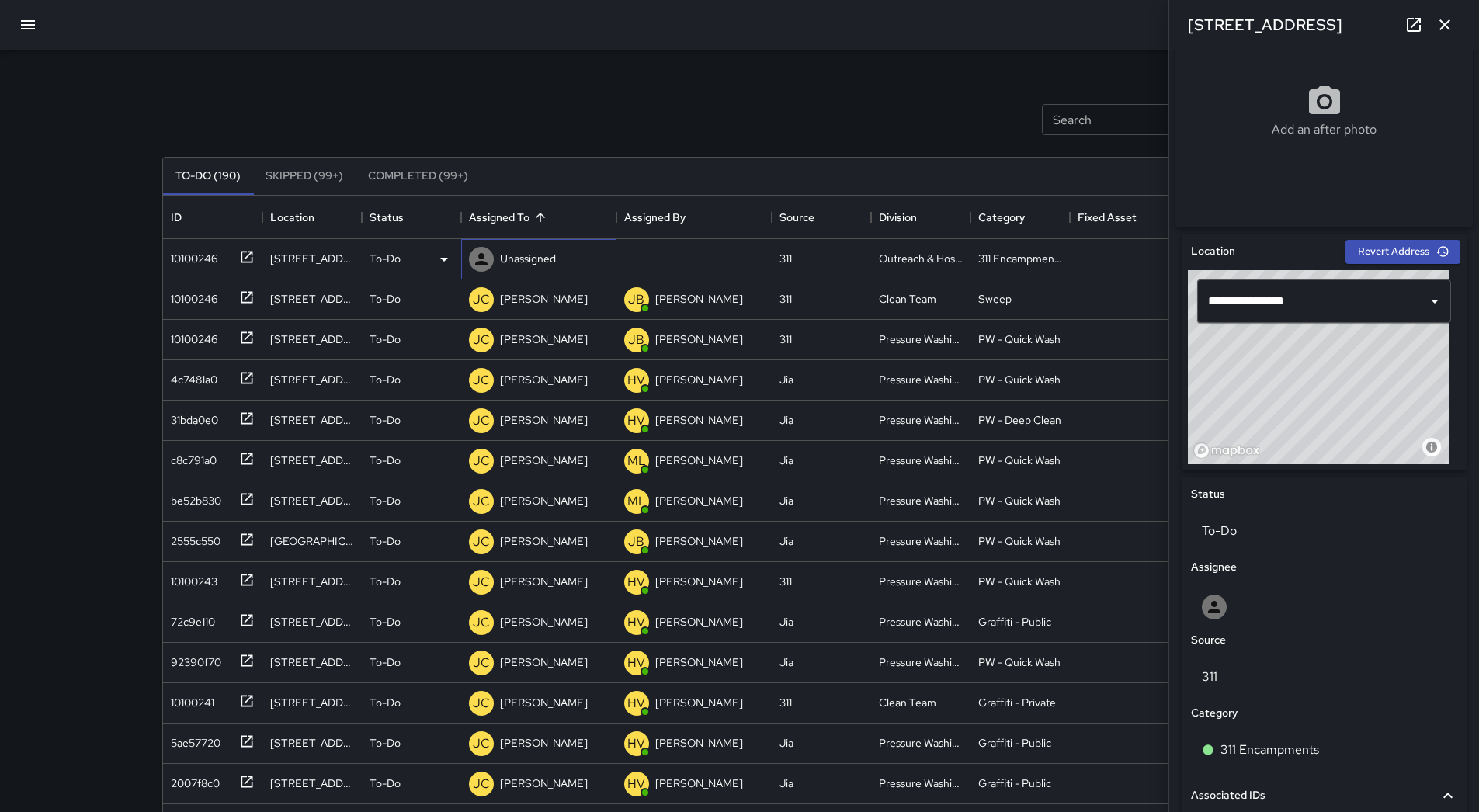
click at [521, 252] on p "Unassigned" at bounding box center [527, 259] width 56 height 16
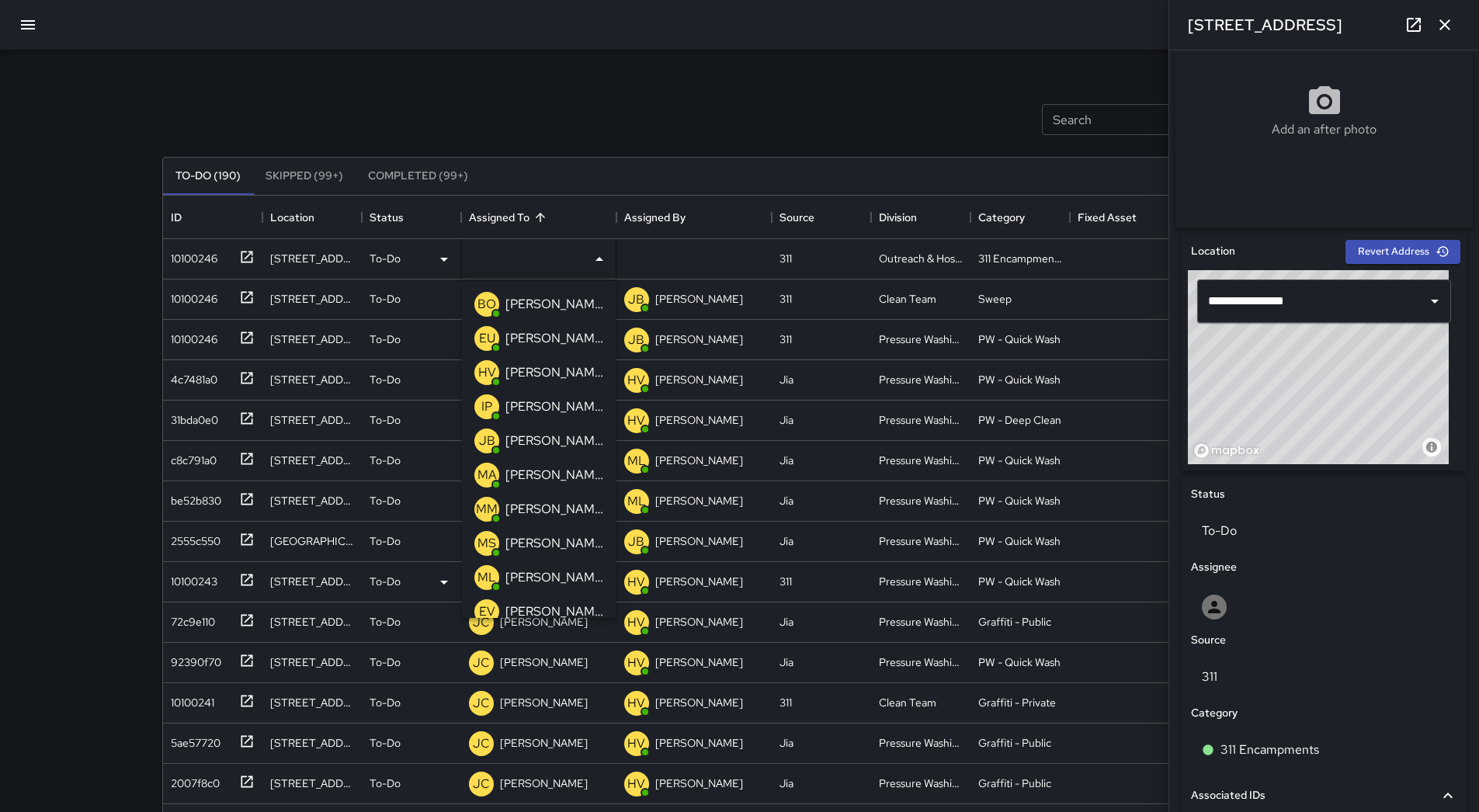
drag, startPoint x: 558, startPoint y: 567, endPoint x: 477, endPoint y: 544, distance: 84.2
click at [557, 569] on div "[PERSON_NAME]" at bounding box center [554, 577] width 104 height 24
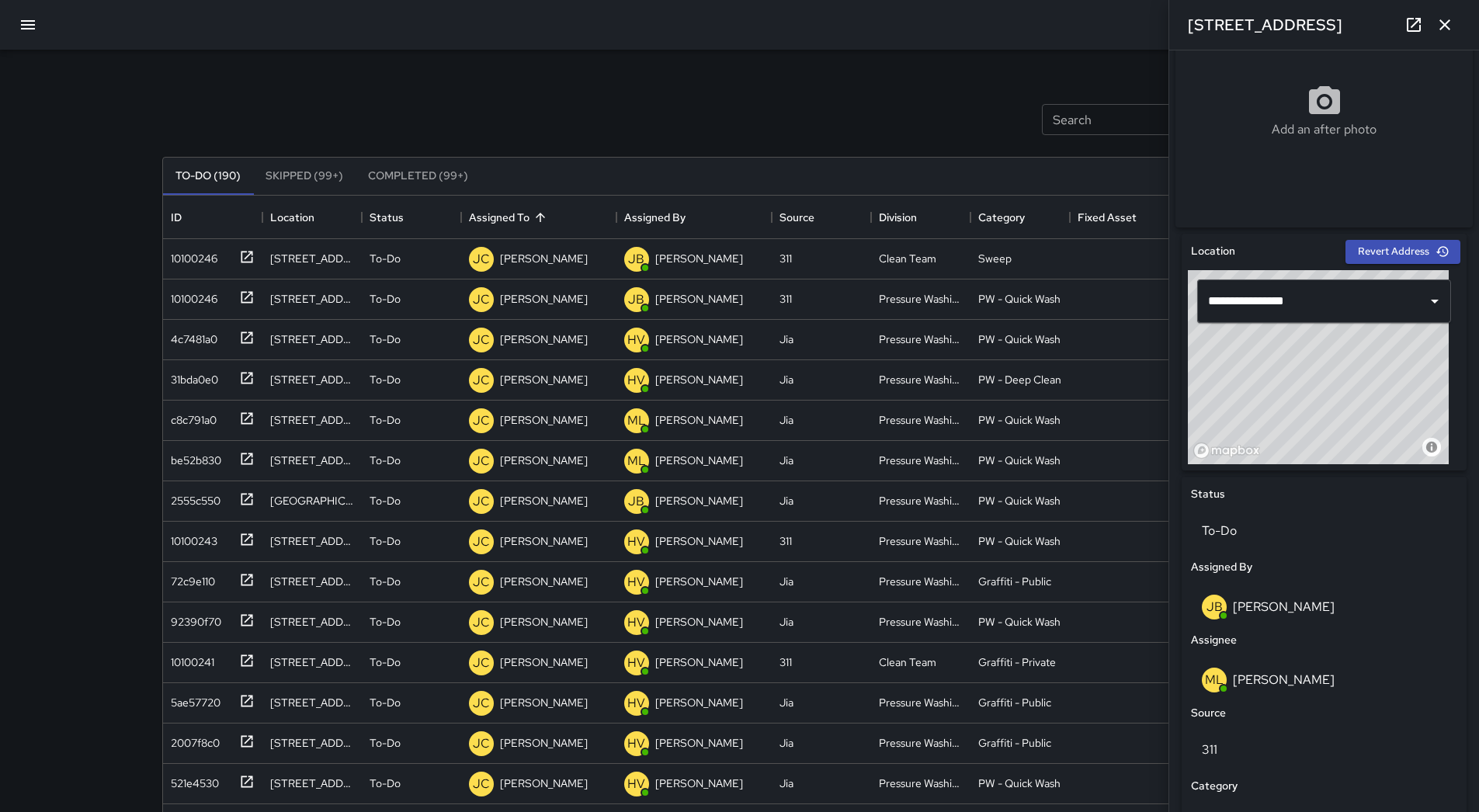
click at [39, 38] on button "button" at bounding box center [28, 24] width 37 height 37
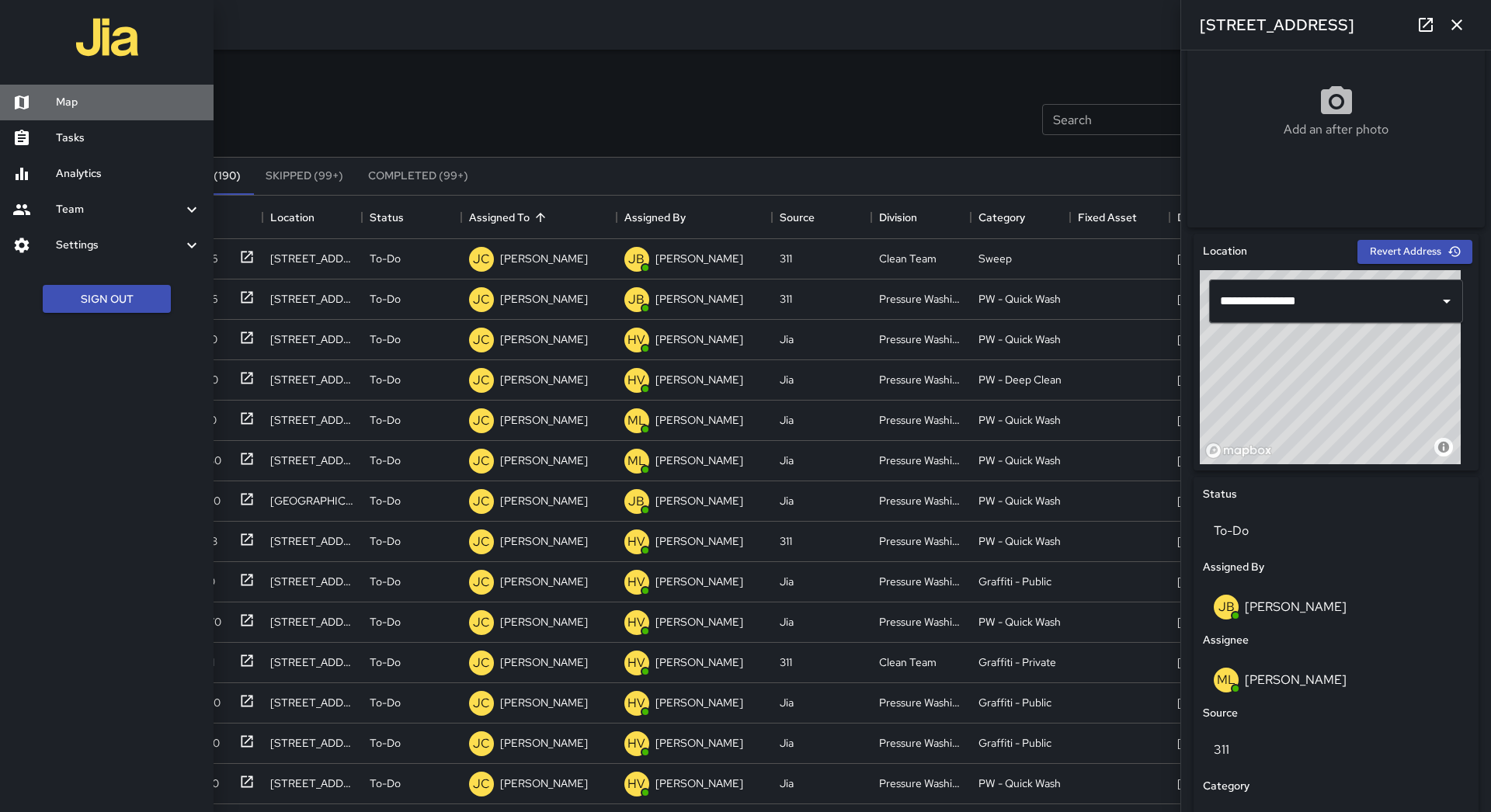
click at [89, 96] on h6 "Map" at bounding box center [128, 102] width 145 height 17
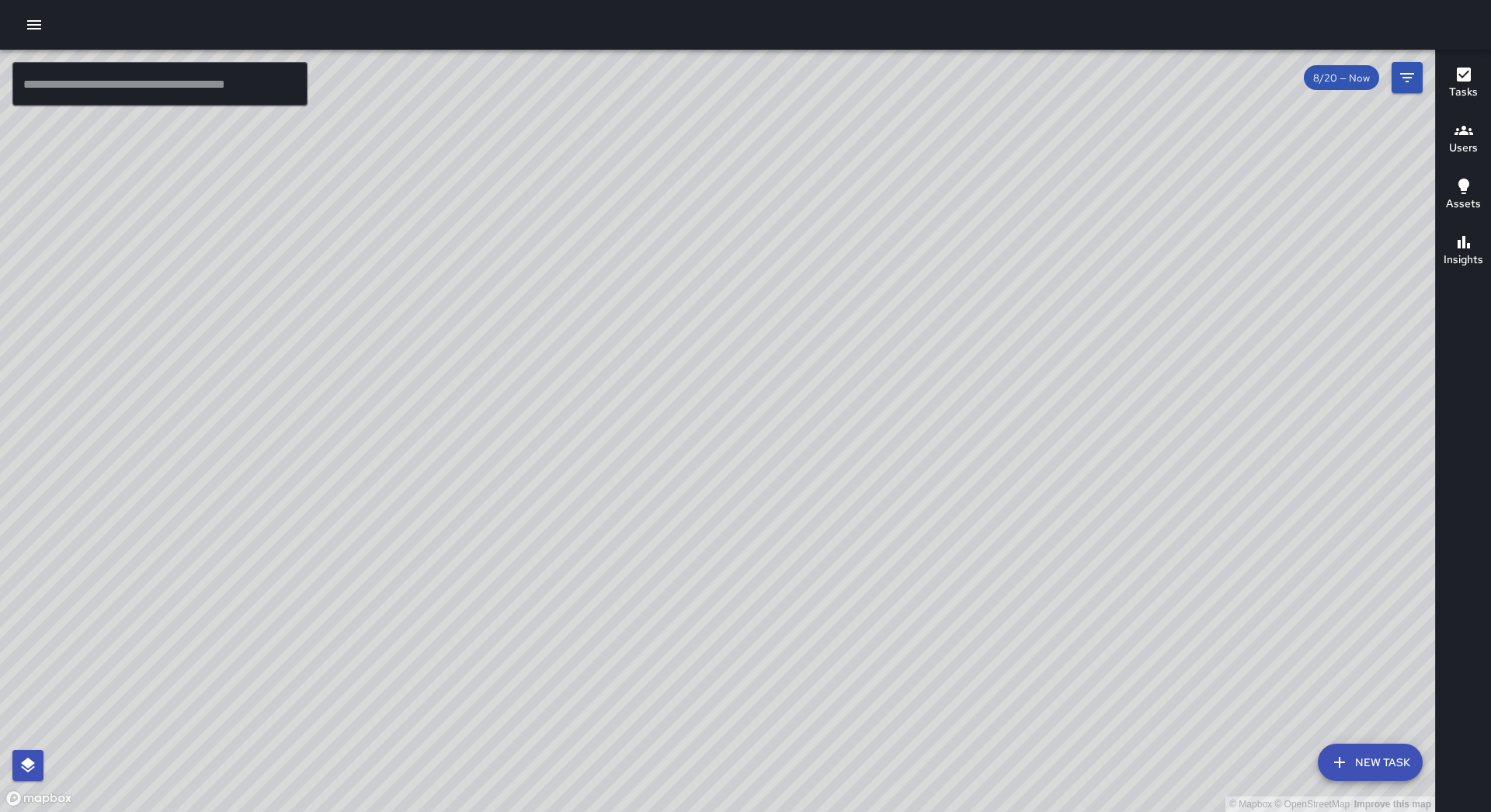
click at [886, 138] on div "© Mapbox © OpenStreetMap Improve this map EU [PERSON_NAME] Ambassador Tasks 63 …" at bounding box center [717, 430] width 1434 height 762
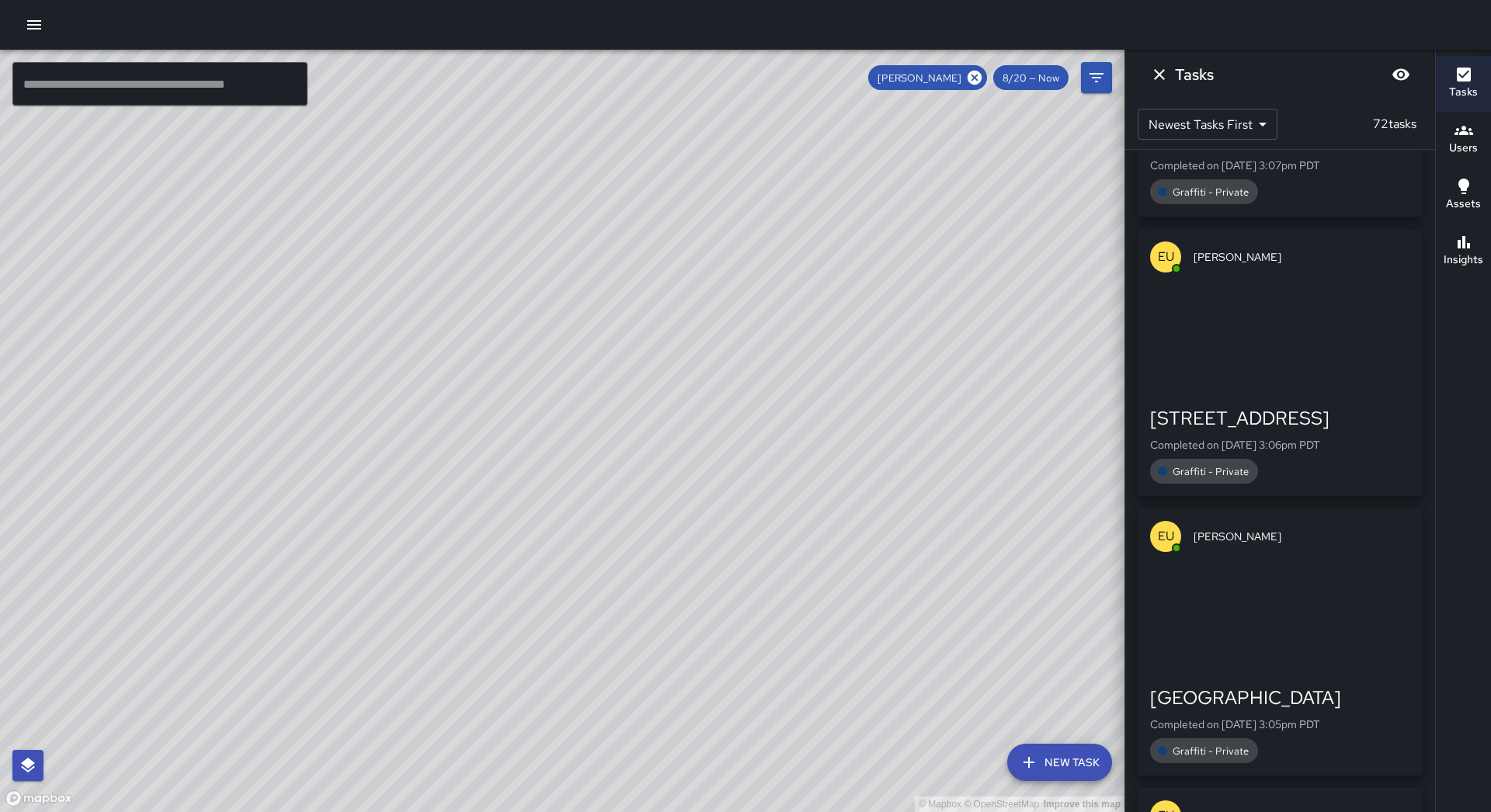
scroll to position [1445, 0]
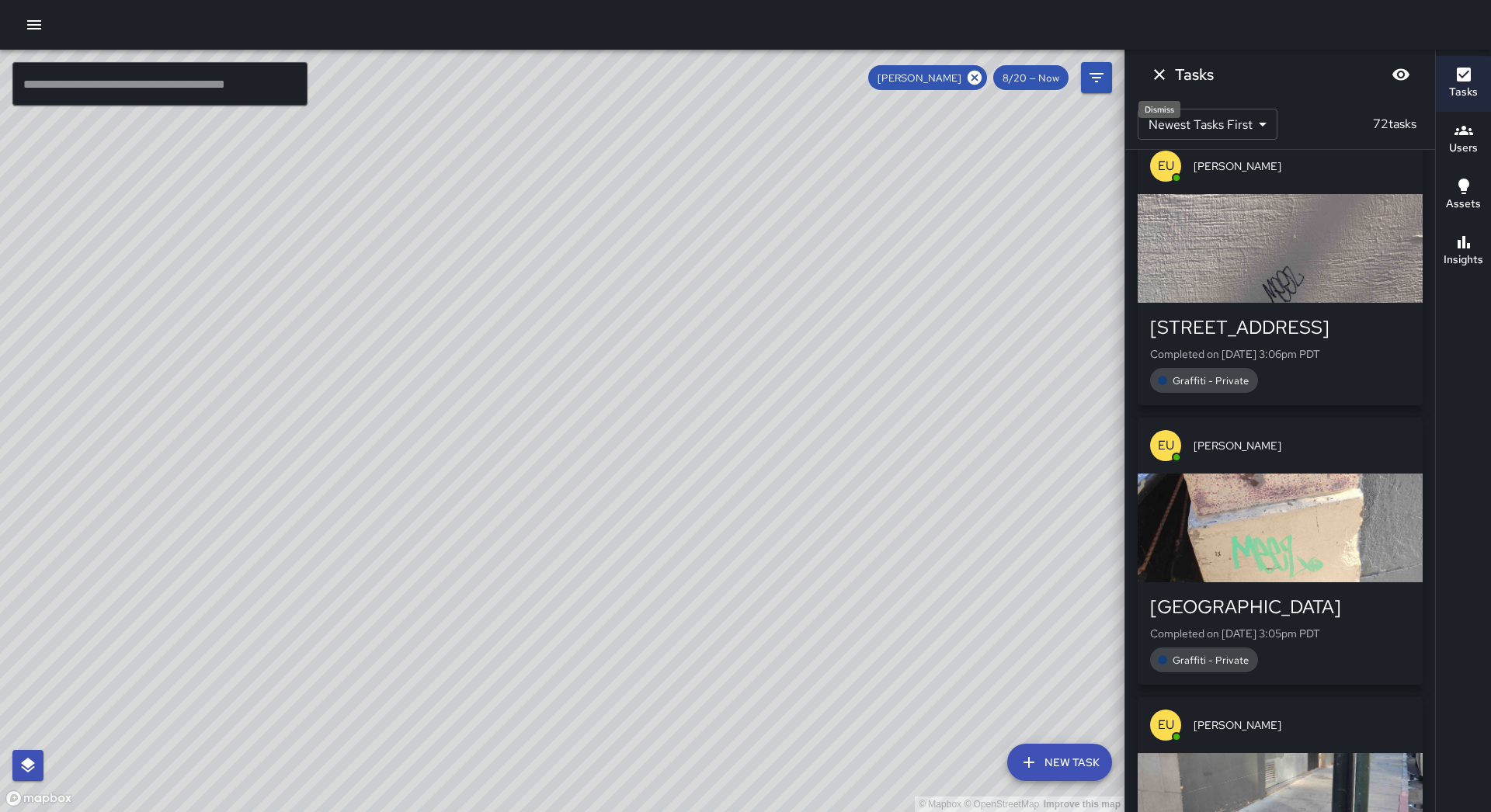
click at [1154, 72] on icon "Dismiss" at bounding box center [1159, 74] width 19 height 19
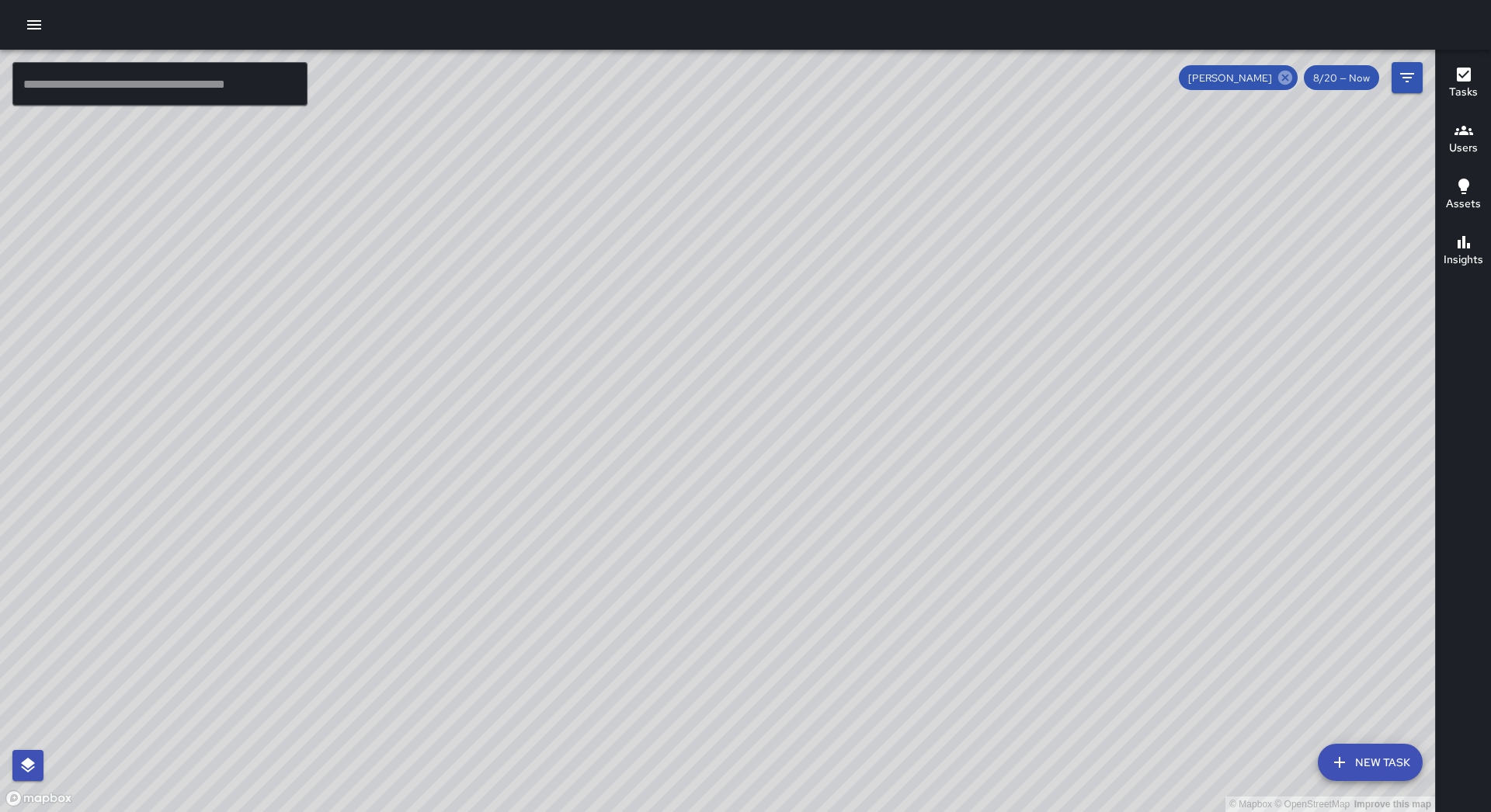
click at [1287, 74] on icon at bounding box center [1285, 77] width 14 height 14
